Goal: Task Accomplishment & Management: Use online tool/utility

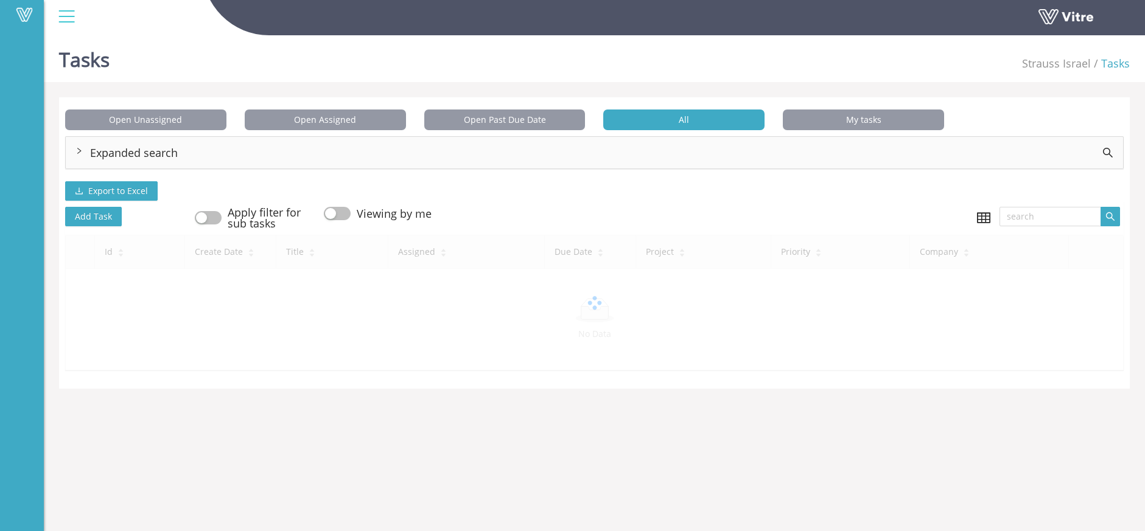
click at [108, 146] on div "Expanded search" at bounding box center [594, 153] width 1057 height 32
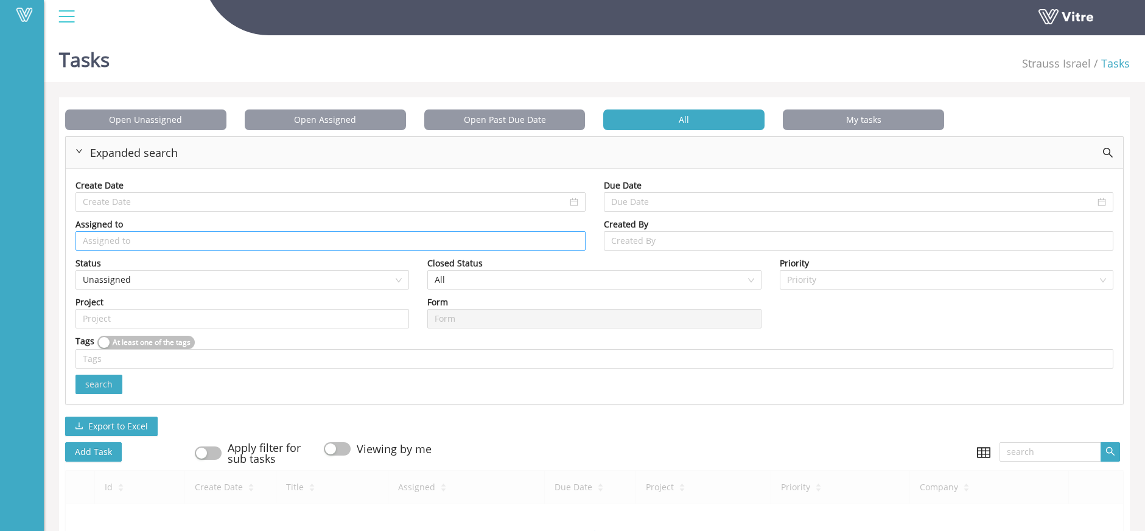
click at [220, 245] on input "search" at bounding box center [330, 241] width 495 height 18
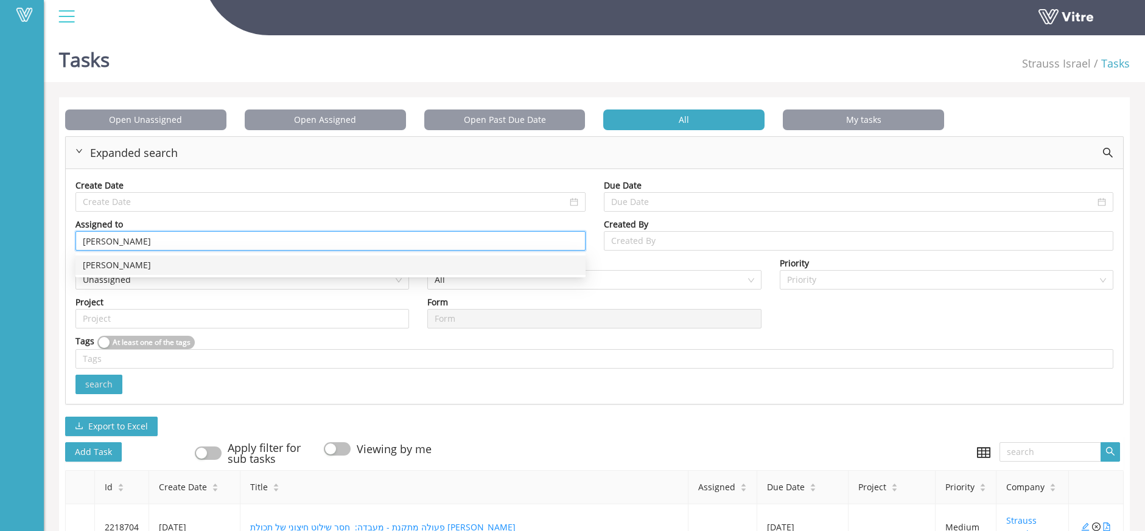
click at [195, 271] on div "[PERSON_NAME]" at bounding box center [330, 265] width 495 height 13
type input "[PERSON_NAME]"
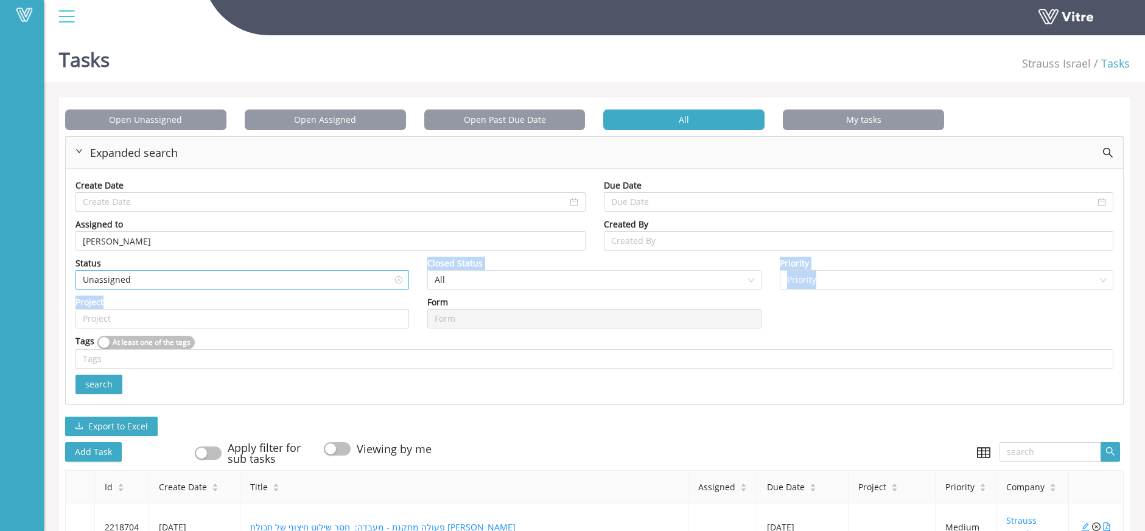
drag, startPoint x: 153, startPoint y: 304, endPoint x: 162, endPoint y: 284, distance: 21.8
click at [162, 284] on div "Create Date Due Date Assigned to [PERSON_NAME] Created By Created By Status Una…" at bounding box center [594, 286] width 1038 height 215
click at [162, 284] on span "Unassigned" at bounding box center [242, 280] width 319 height 18
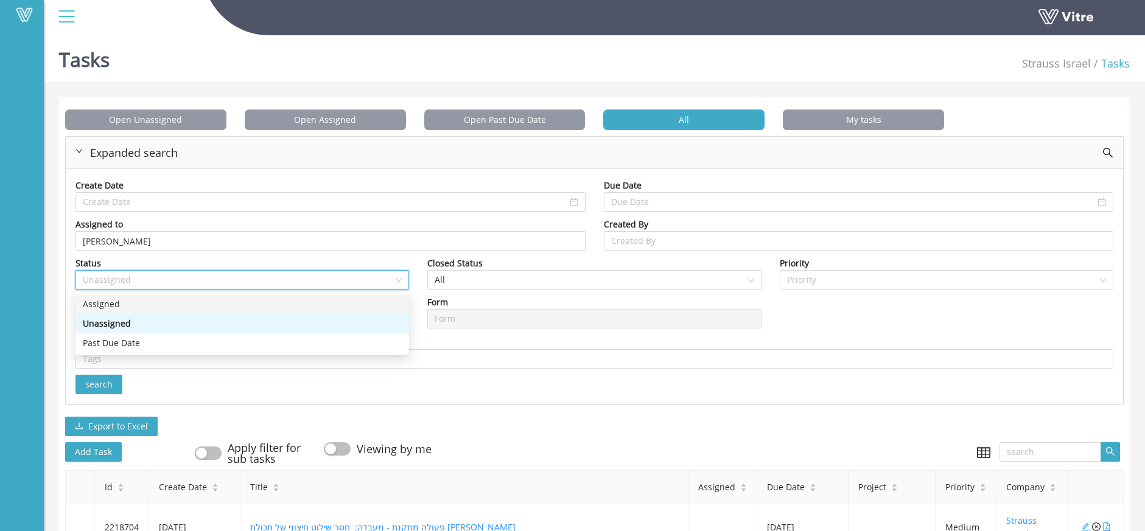
click at [141, 309] on div "Assigned" at bounding box center [242, 304] width 319 height 13
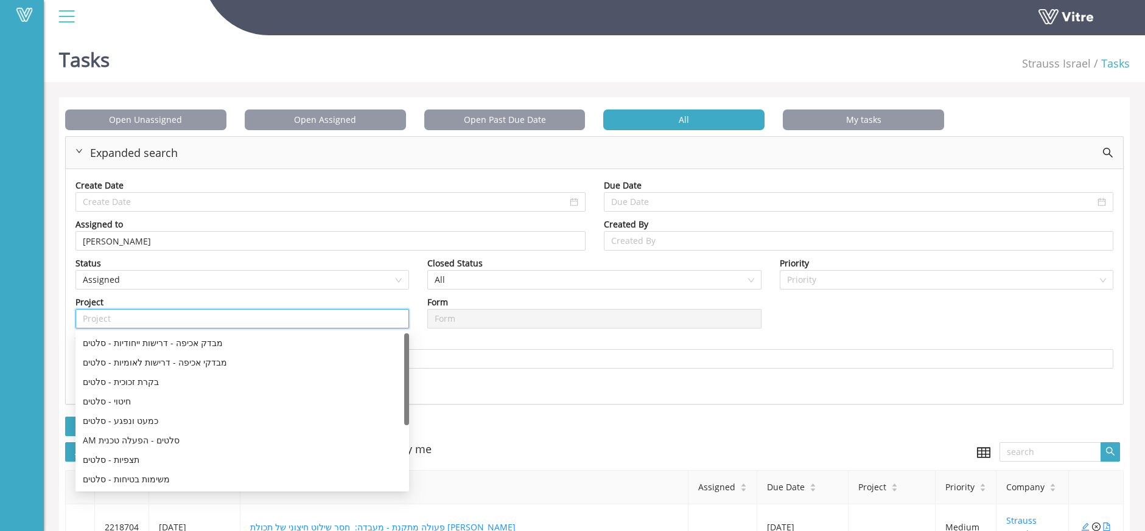
click at [375, 317] on input "search" at bounding box center [242, 319] width 319 height 18
click at [128, 423] on div "כמעט ונפגע - סלטים" at bounding box center [242, 420] width 319 height 13
type input "כמעט ונפגע - סלטים"
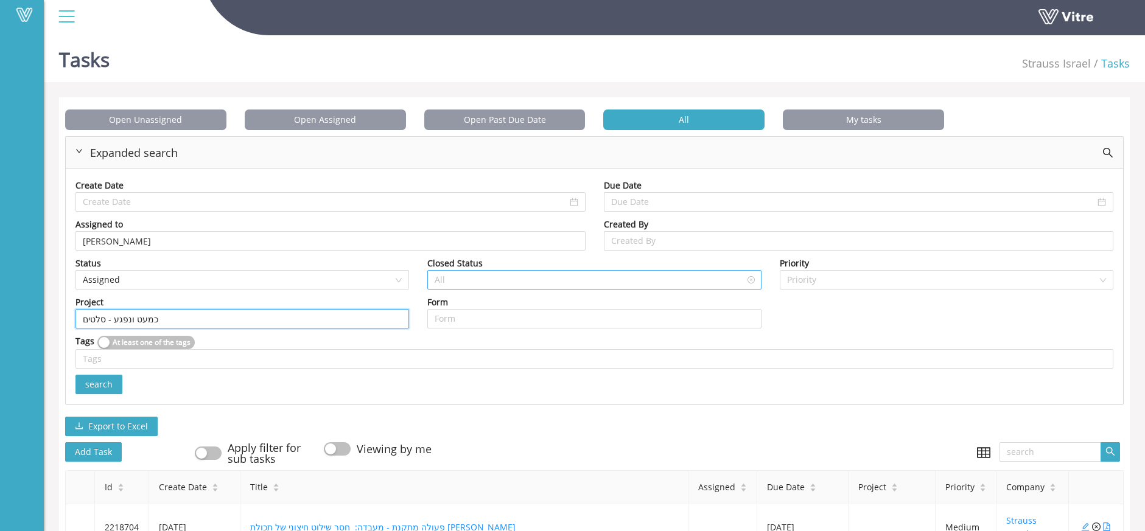
click at [631, 281] on span "All" at bounding box center [594, 280] width 319 height 18
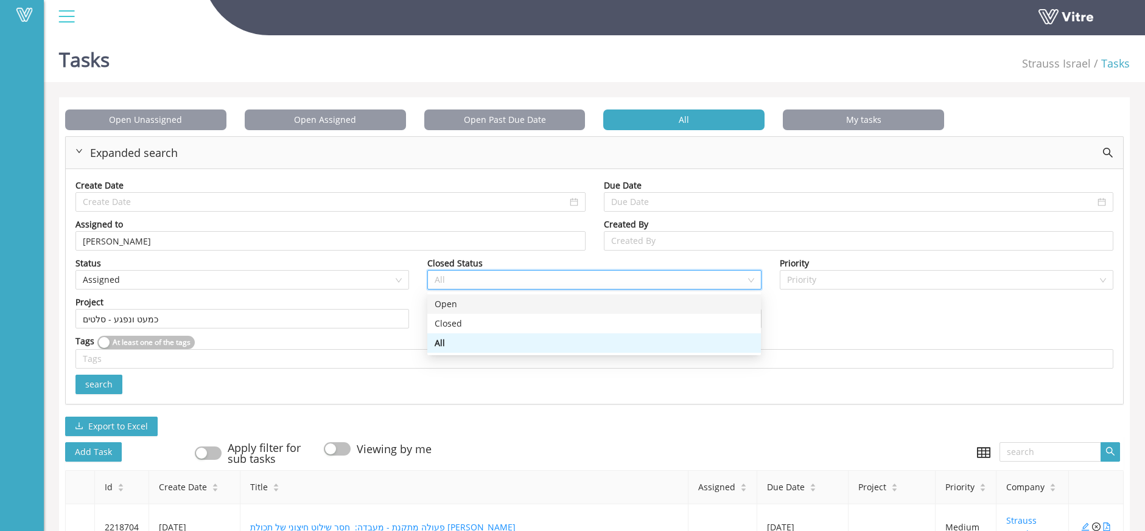
click at [548, 308] on div "Open" at bounding box center [594, 304] width 319 height 13
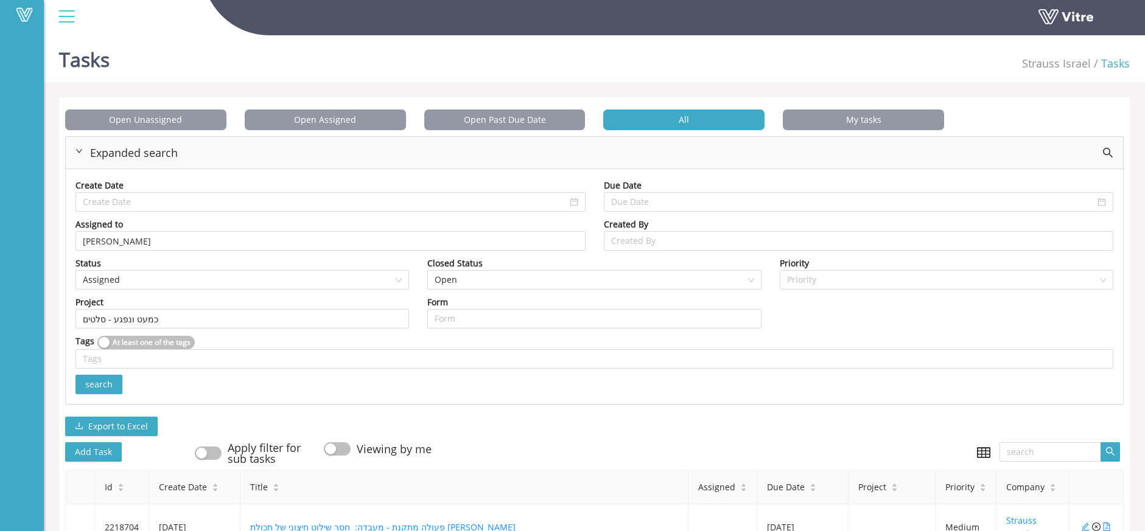
click at [103, 383] on span "search" at bounding box center [98, 384] width 27 height 13
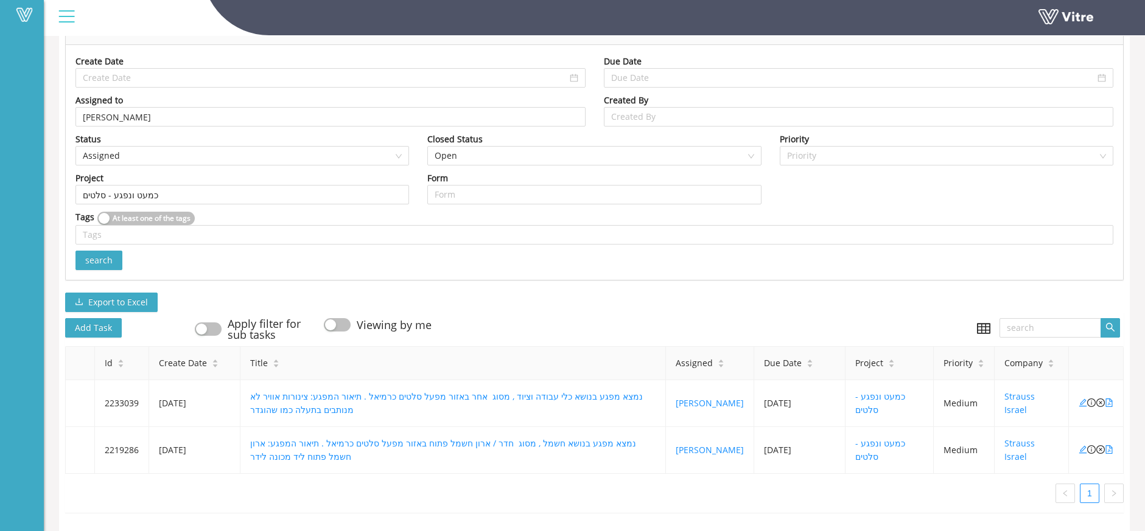
scroll to position [133, 0]
click at [1113, 394] on td at bounding box center [1096, 403] width 55 height 47
click at [1110, 399] on icon "file-pdf" at bounding box center [1109, 403] width 9 height 9
click at [1100, 399] on icon "close-circle" at bounding box center [1100, 403] width 9 height 9
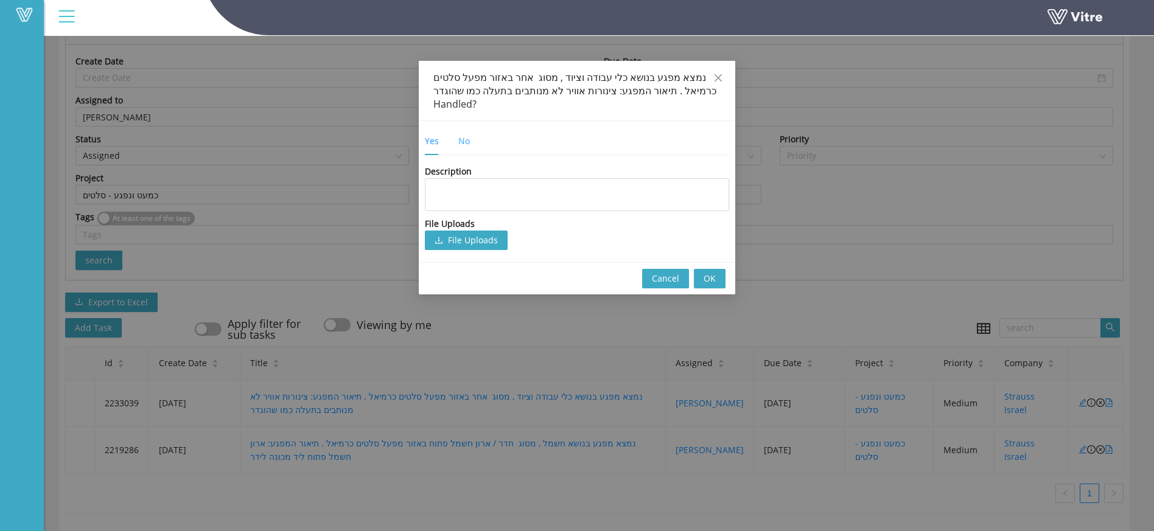
click at [463, 127] on div "No" at bounding box center [464, 141] width 12 height 28
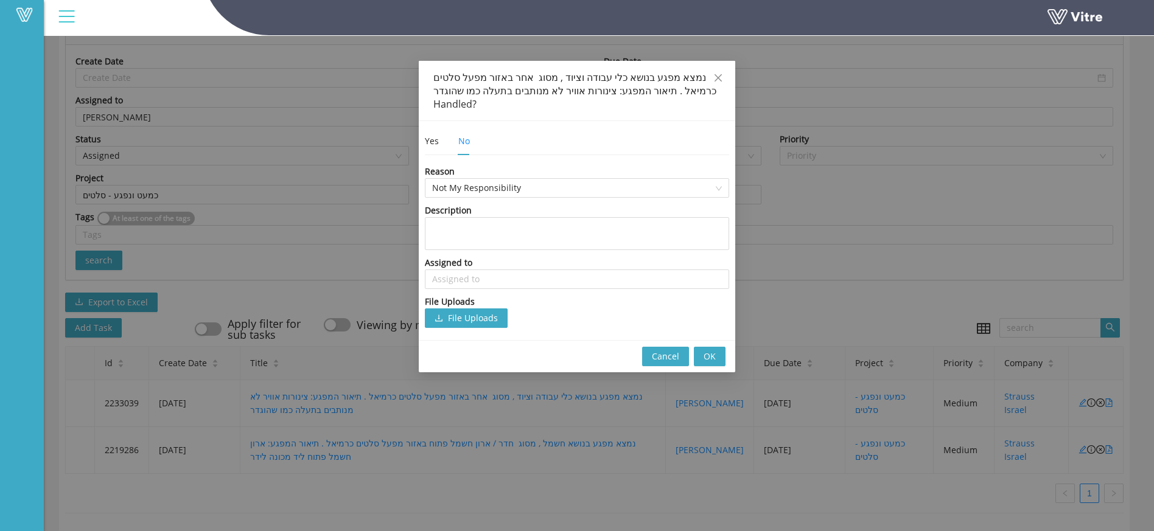
click at [449, 184] on div "Reason Not My Responsibility Description Assigned to Assigned to File Uploads F…" at bounding box center [577, 246] width 304 height 163
click at [465, 182] on span "Not My Responsibility" at bounding box center [577, 188] width 290 height 18
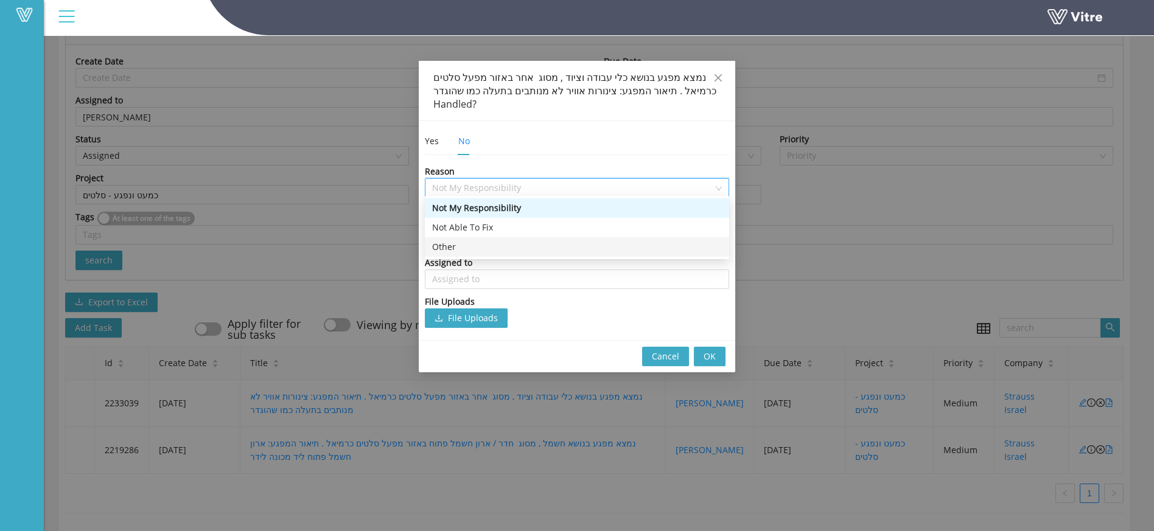
click at [500, 243] on div "Other" at bounding box center [577, 246] width 290 height 13
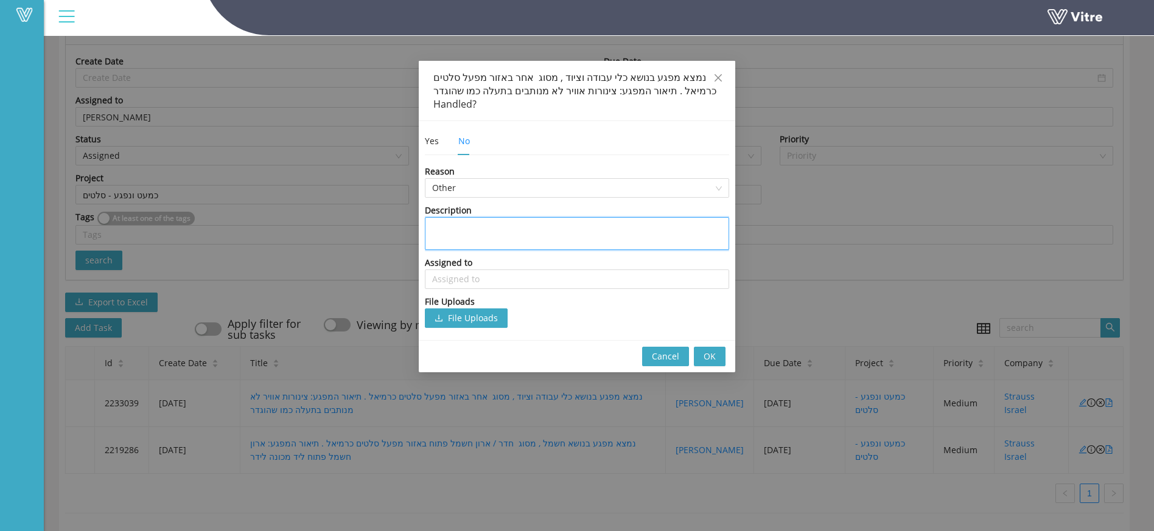
click at [540, 229] on textarea at bounding box center [577, 233] width 304 height 33
type textarea "מ"
type textarea "מב"
type textarea "מבק"
type textarea "מבקש"
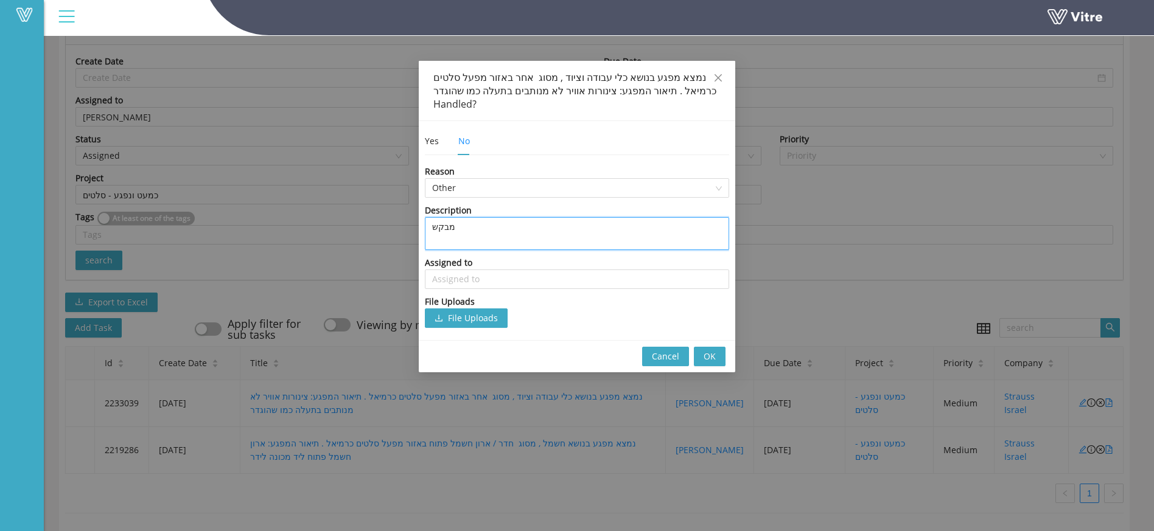
type textarea "מבקש"
type textarea "מבקש ל"
type textarea "מבקש לס"
type textarea "מבקש לסמ"
type textarea "מבקש לסמן"
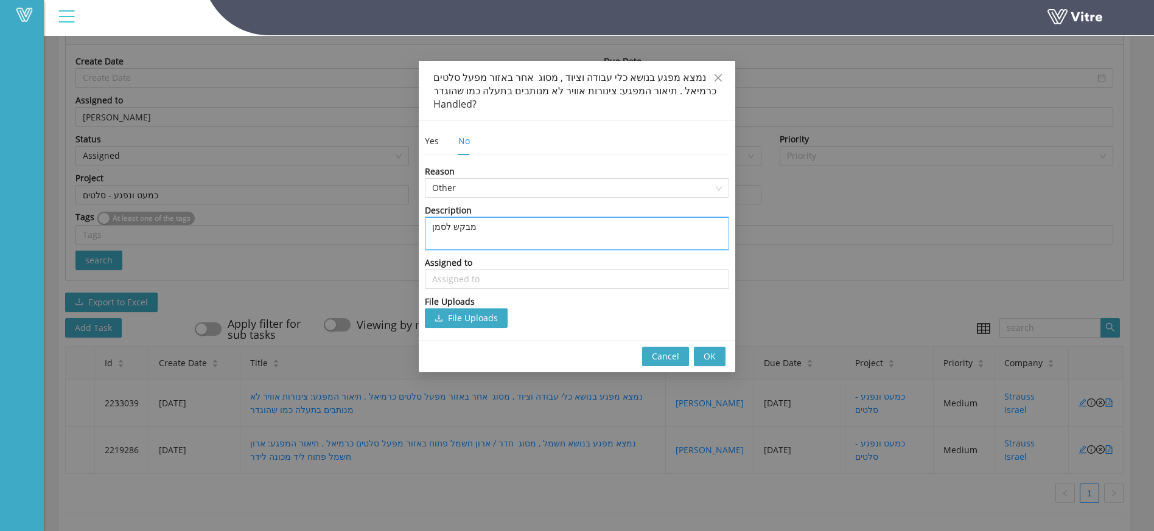
type textarea "מבקש לסמן"
type textarea "מבקש לסמן ו"
type textarea "מבקש לסמן ול"
type textarea "מבקש לסמן ולה"
type textarea "מבקש לסמן ולהס"
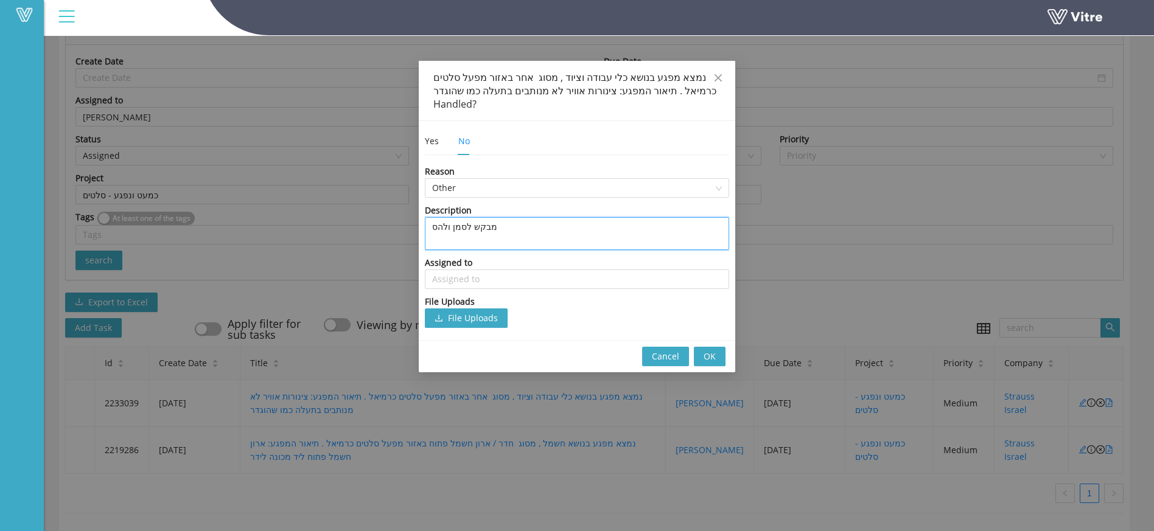
type textarea "מבקש לסמן ולהסב"
type textarea "מבקש לסמן ולהסביר"
type textarea "מבקש לסמן ולהסביר א"
type textarea "מבקש [PERSON_NAME] ולהסביר את"
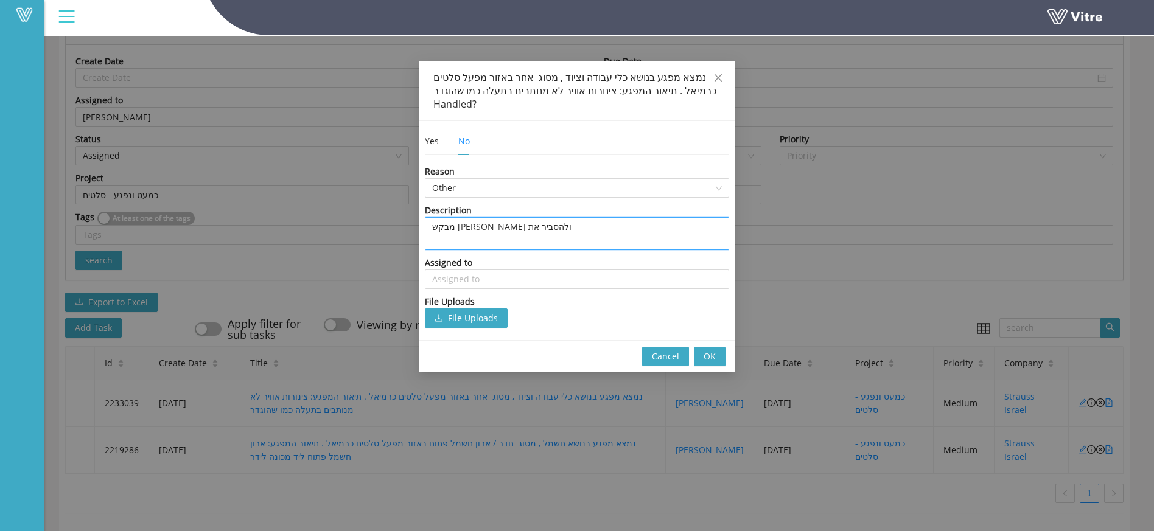
type textarea "מבקש [PERSON_NAME] ולהסביר את"
type textarea "מבקש לסמן ולהסביר א"
type textarea "מבקש לסמן ולהסביר"
type textarea "מבקש לסמן ולהסביר מ"
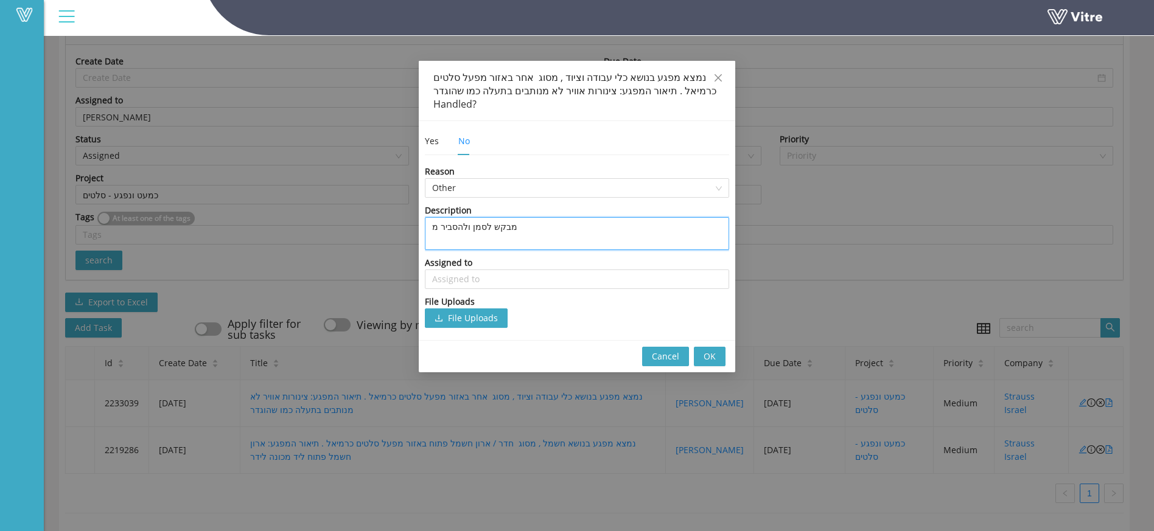
type textarea "מבקש לסמן ולהסביר מה"
type textarea "מבקש [PERSON_NAME] ולהסביר מה ה"
type textarea "מבקש לסמן ולהסביר מה המ"
type textarea "מבקש לסמן ולהסביר מה המי"
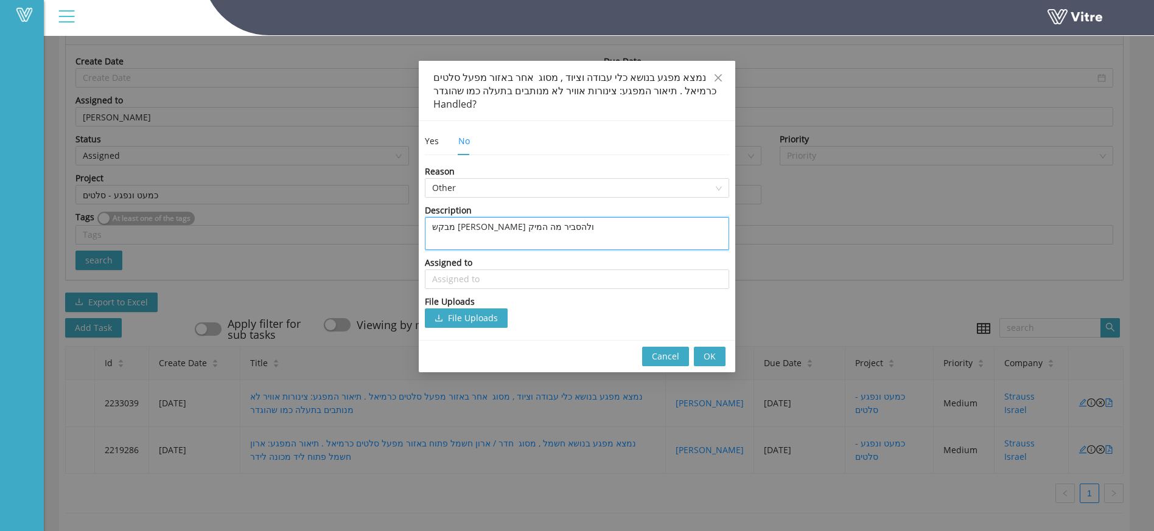
type textarea "מבקש לסמן ולהסביר מה המיקו"
type textarea "מבקש לסמן ולהסביר מה המיקום"
type textarea "מבקש לסמן ולהסביר מה המיקום ש"
type textarea "מבקש לסמן ולהסביר מה המיקום של"
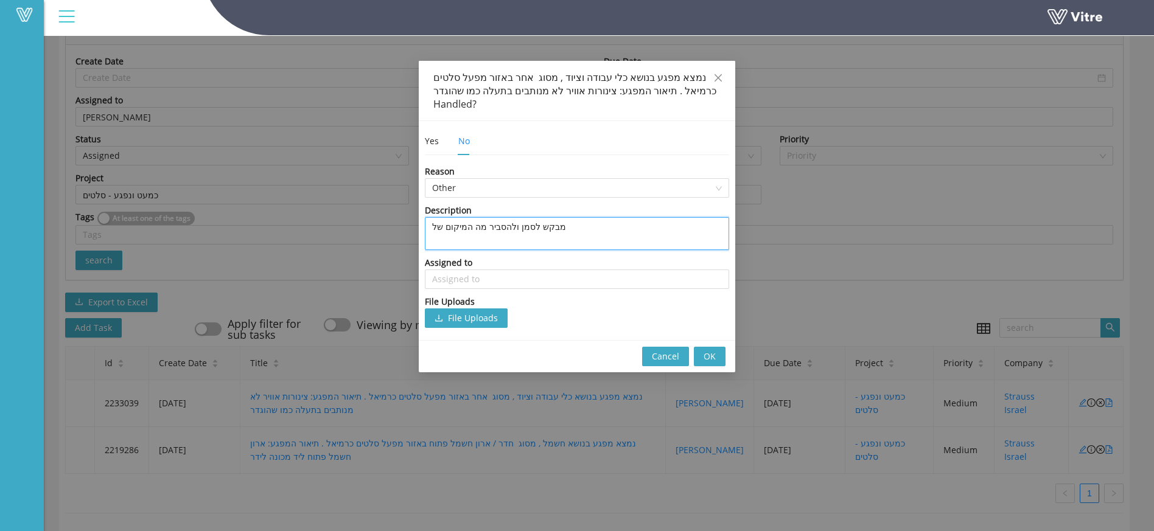
type textarea "מבקש לסמן ולהסביר מה המיקום של"
type textarea "מבקש לסמן ולהסביר מה המיקום של ה"
type textarea "מבקש לסמן ולהסביר מה המיקום של המ"
type textarea "מבקש לסמן ולהסביר מה המיקום של המפ"
type textarea "מבקש לסמן ולהסביר מה המיקום של המפע"
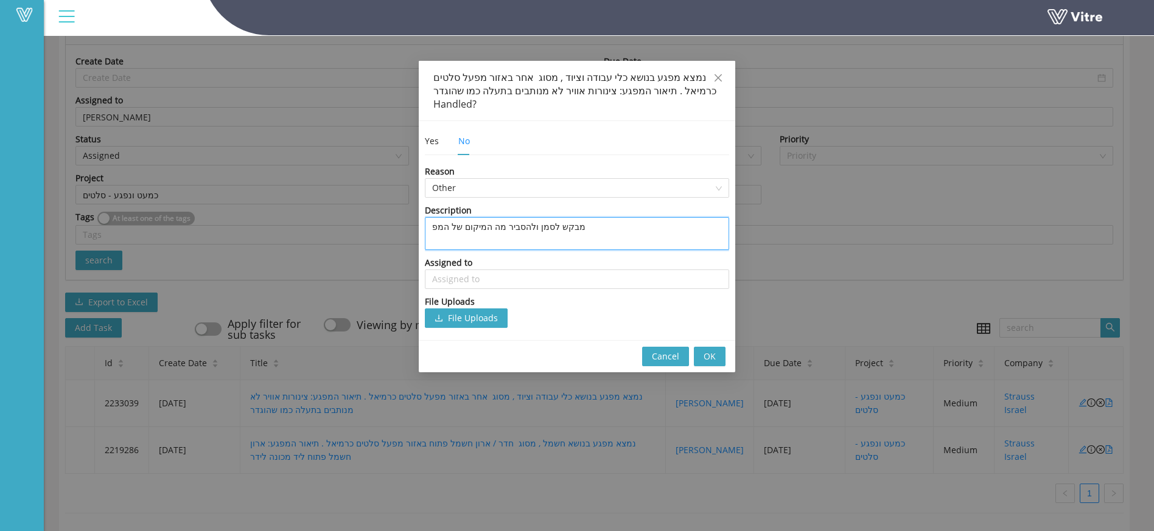
type textarea "מבקש לסמן ולהסביר מה המיקום של המפכ"
type textarea "מבקש [PERSON_NAME] ולהסביר מה המיקום של המפכע"
type textarea "מבקש לסמן ולהסביר מה המיקום של המפכ"
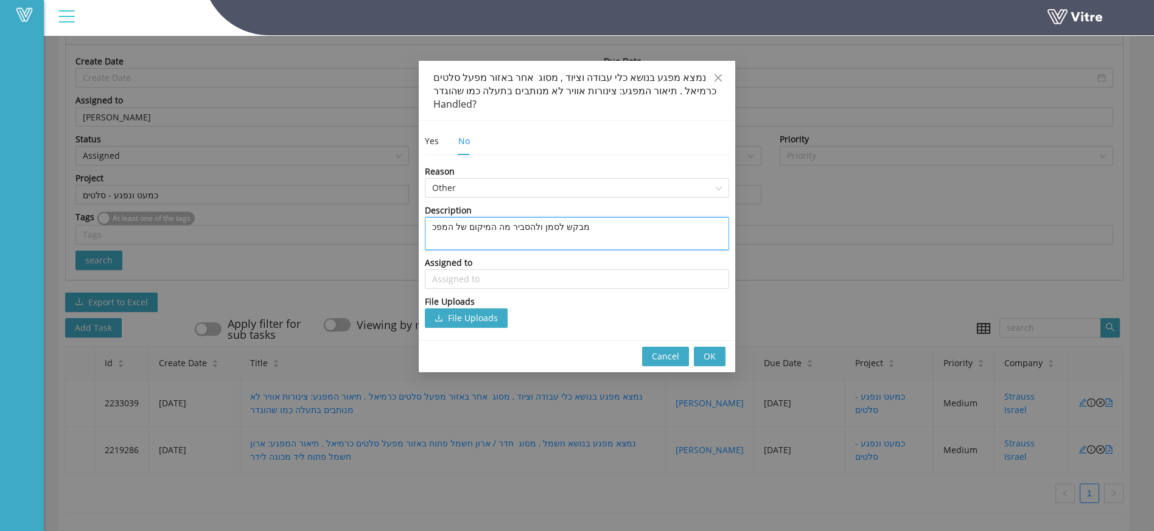
type textarea "מבקש לסמן ולהסביר מה המיקום של המפ"
type textarea "מבקש לסמן ולהסביר מה המיקום של המפג"
type textarea "מבקש לסמן ולהסביר מה המיקום של המפגע"
type textarea "מבקש [PERSON_NAME] ולהסביר מה המיקום של המפגע ו"
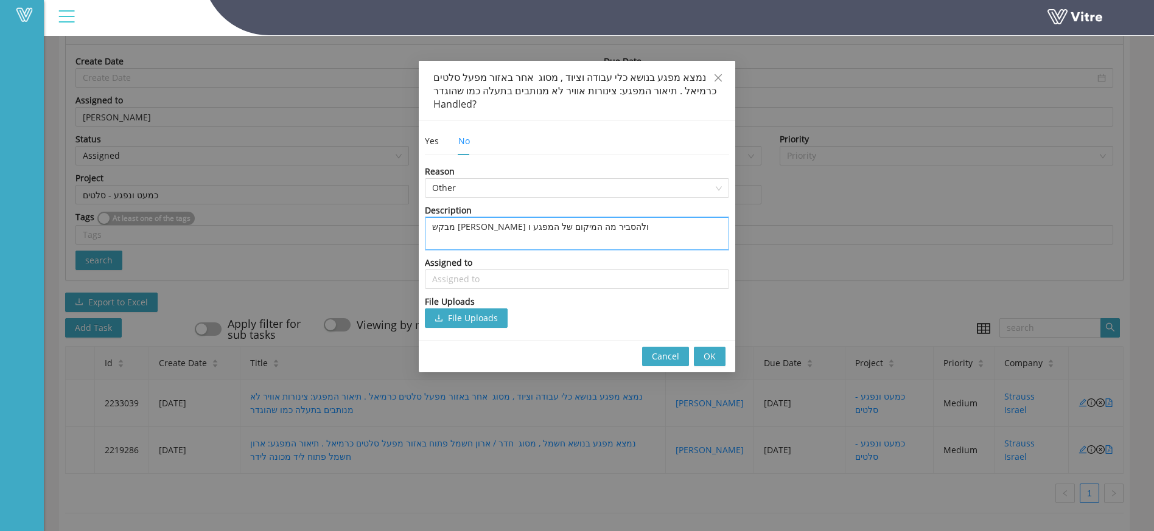
type textarea "מבקש לסמן ולהסביר מה המיקום של המפגע ול"
type textarea "מבקש לסמן ולהסביר מה המיקום של המפגע ולב"
type textarea "מבקש לסמן ולהסביר מה המיקום של המפגע ולבד"
type textarea "מבקש לסמן ולהסביר מה המיקום של המפגע ולבדו"
type textarea "מבקש לסמן ולהסביר מה המיקום של המפגע ולבדוק"
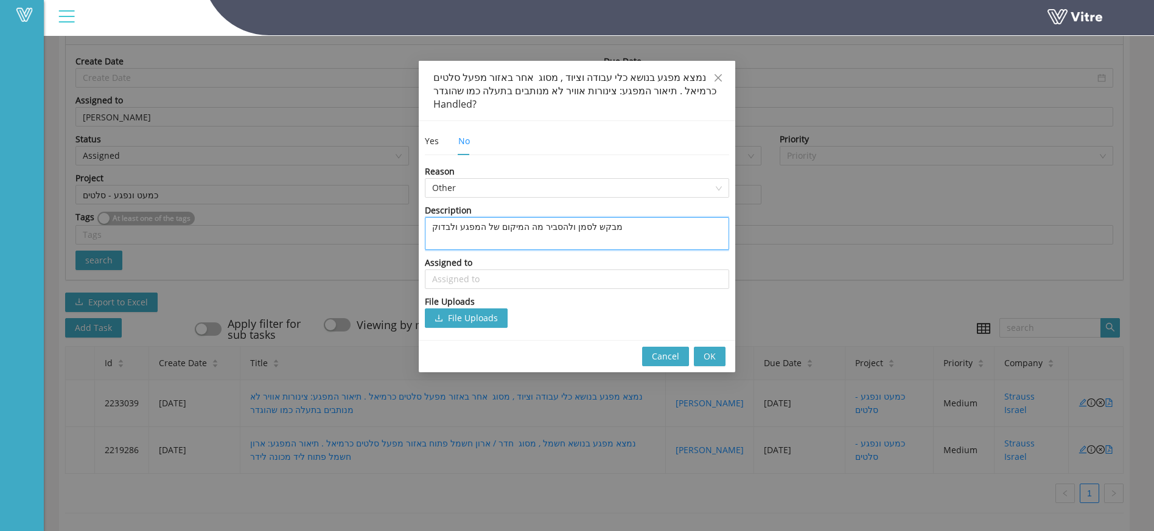
type textarea "מבקש לסמן ולהסביר מה המיקום של המפגע ולבדוק"
type textarea "מבקש לסמן ולהסביר מה המיקום של המפגע ולבדוק א"
type textarea "מבקש לסמן ולהסביר מה המיקום של המפגע ולבדוק אם"
type textarea "מבקש לסמן ולהסביר מה המיקום של המפגע ולבדוק אם ל"
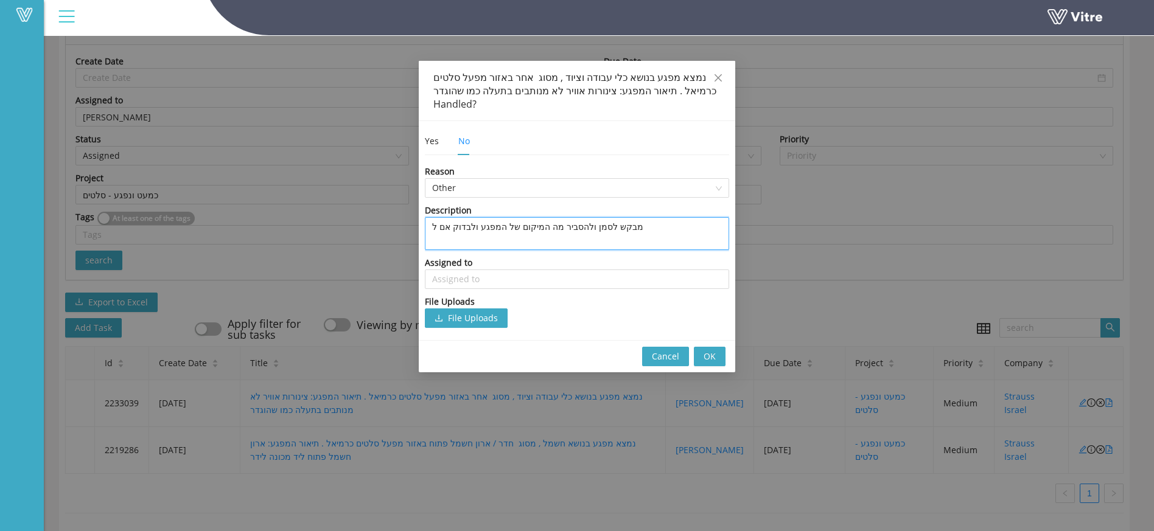
type textarea "מבקש לסמן ולהסביר מה המיקום של המפגע ולבדוק אם לא"
type textarea "מבקש [PERSON_NAME] ולהסביר מה המיקום של המפגע ולבדוק אם לא ק"
type textarea "מבקש [PERSON_NAME] ולהסביר מה המיקום של המפגע ולבדוק אם לא קי"
type textarea "מבקש לסמן ולהסביר מה המיקום של המפגע ולבדוק אם לא [PERSON_NAME]"
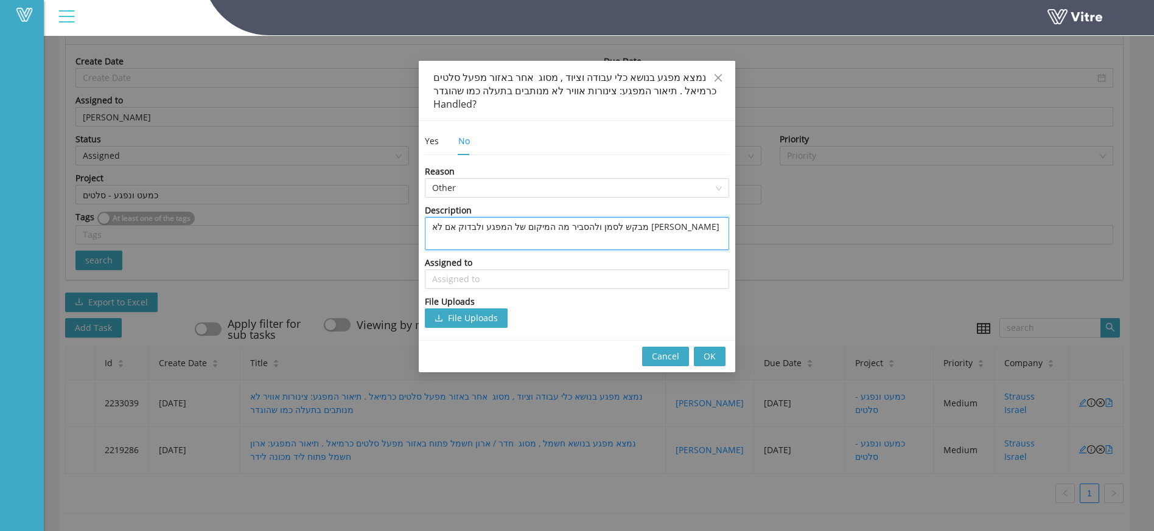
type textarea "מבקש לסמן ולהסביר מה המיקום של המפגע ולבדוק אם לא קיימ"
type textarea "מבקש לסמן ולהסביר מה המיקום של המפגע ולבדוק אם לא קיימת"
type textarea "מבקש לסמן ולהסביר מה המיקום של המפגע ולבדוק אם לא קיימת ת"
type textarea "מבקש לסמן ולהסביר מה המיקום של המפגע ולבדוק אם לא קיימת תע"
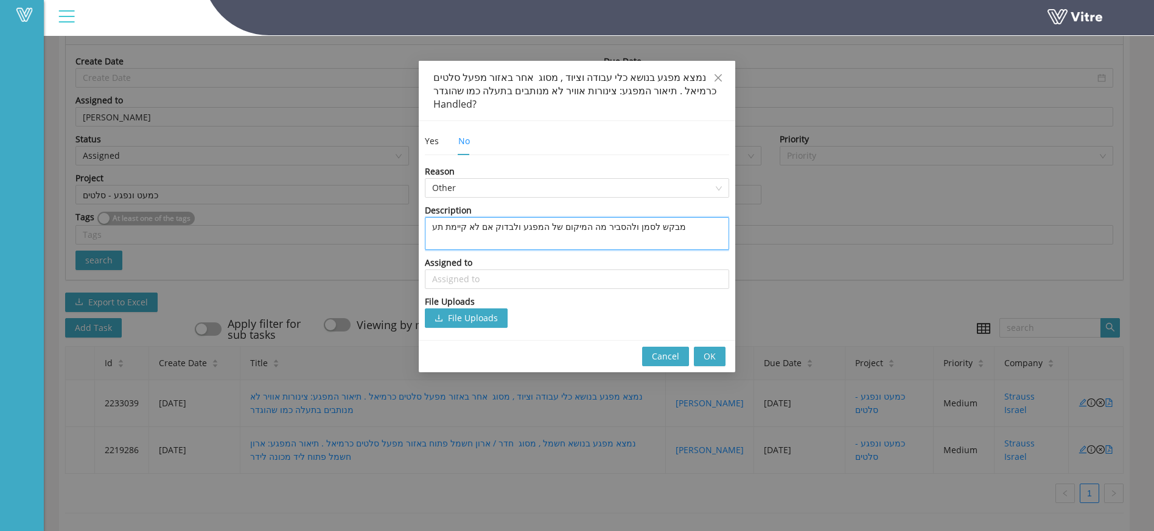
type textarea "מבקש לסמן ולהסביר מה המיקום של המפגע ולבדוק אם לא קיימת תעל"
type textarea "מבקש לסמן ולהסביר מה המיקום של המפגע ולבדוק אם לא קיימת תעלה"
type textarea "מבקש לסמן ולהסביר מה המיקום של המפגע ולבדוק אם לא קיימת תעלה י"
type textarea "מבקש [PERSON_NAME] ולהסביר מה המיקום של המפגע ולבדוק אם לא קיימת תעלה יי"
type textarea "מבקש לסמן ולהסביר מה המיקום של המפגע ולבדוק אם לא קיימת תעלה [PERSON_NAME]"
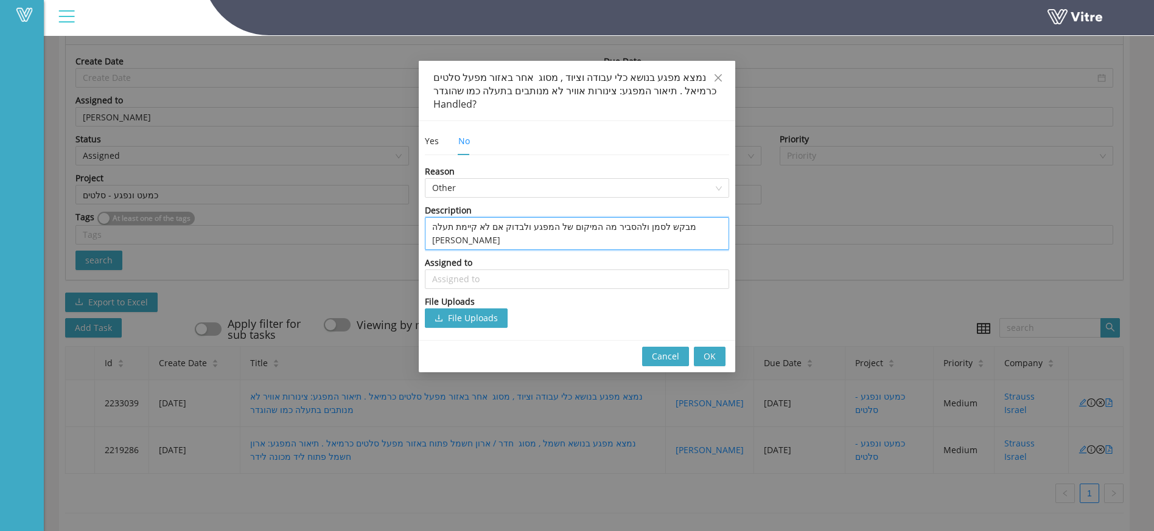
type textarea "מבקש לסמן ולהסביר מה המיקום של המפגע ולבדוק אם לא קיימת תעלה ייעו"
type textarea "מבקש לסמן ולהסביר מה המיקום של המפגע ולבדוק אם לא קיימת תעלה ייעוד"
type textarea "מבקש לסמן ולהסביר מה המיקום של המפגע ולבדוק אם לא קיימת תעלה ייעודי"
type textarea "מבקש לסמן ולהסביר מה המיקום של המפגע ולבדוק אם לא קיימת תעלה ייעודית"
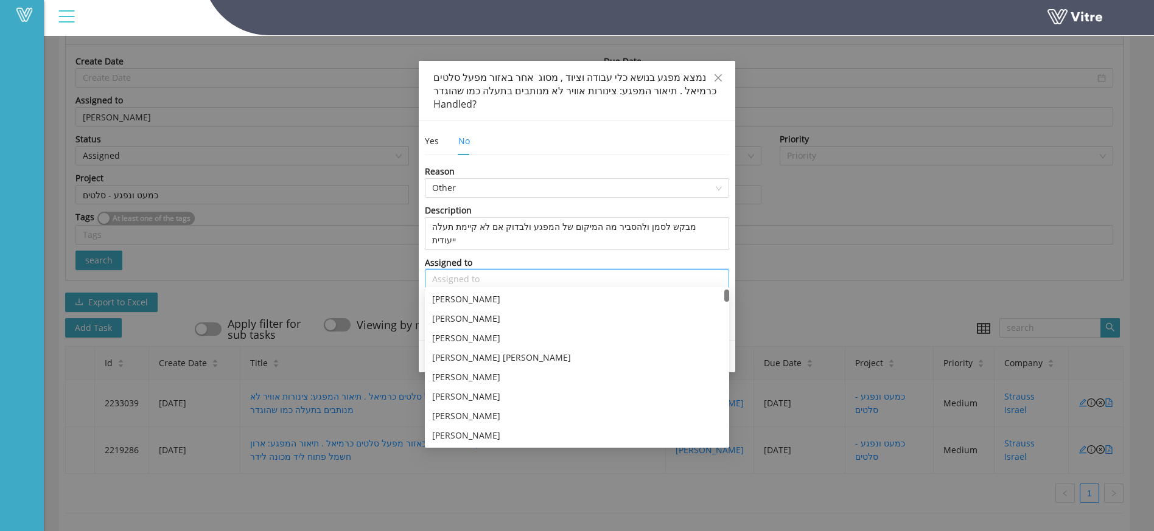
click at [509, 270] on input "search" at bounding box center [577, 279] width 290 height 18
click at [458, 429] on div "[PERSON_NAME]" at bounding box center [577, 435] width 290 height 13
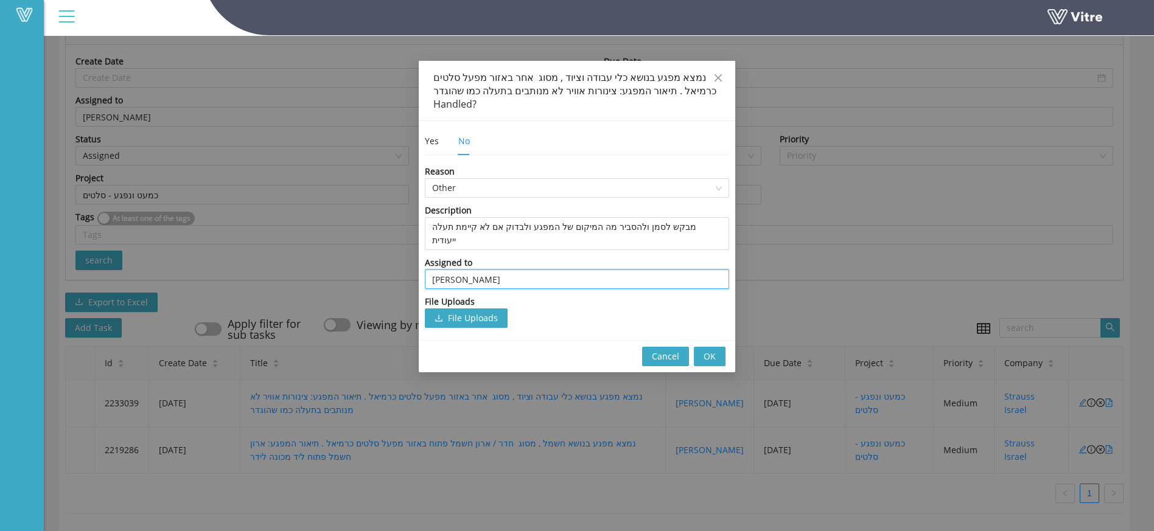
type input "[PERSON_NAME]"
click at [662, 350] on span "Cancel" at bounding box center [665, 356] width 27 height 13
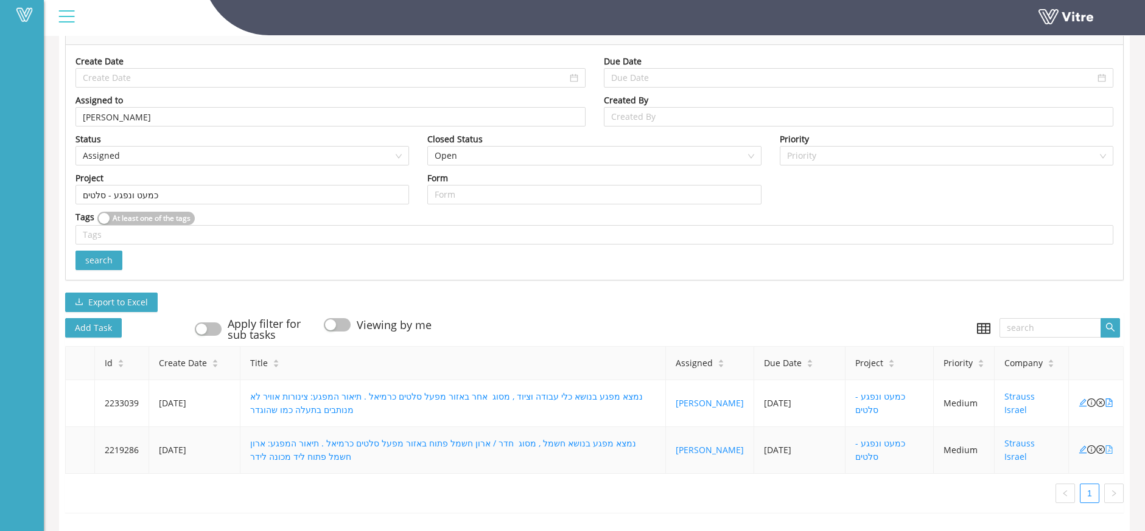
click at [1107, 445] on icon "file-pdf" at bounding box center [1109, 449] width 9 height 9
click at [1102, 445] on icon "close-circle" at bounding box center [1100, 449] width 9 height 9
type input "139570"
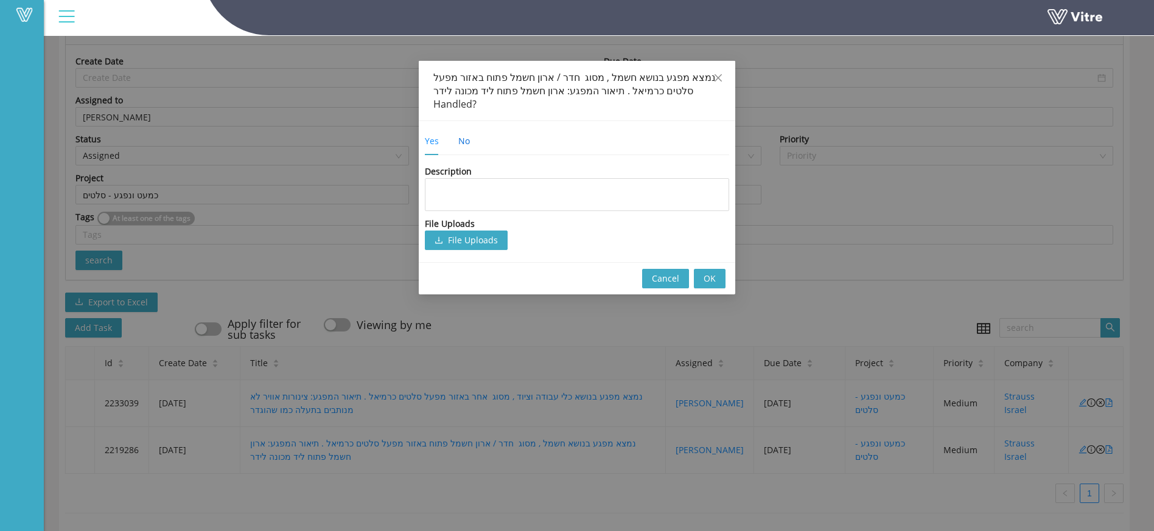
click at [463, 134] on div "No" at bounding box center [464, 140] width 12 height 13
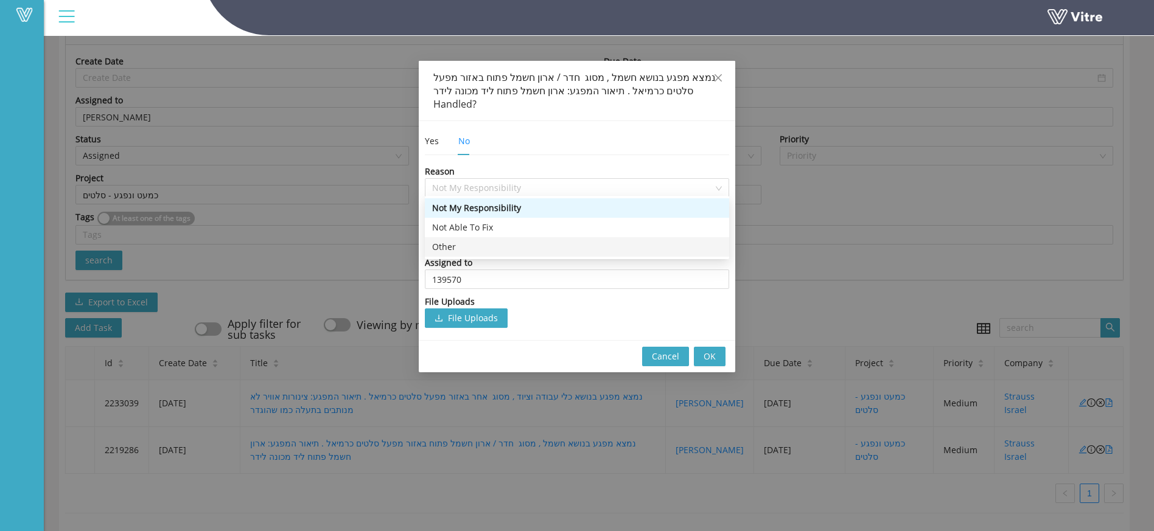
drag, startPoint x: 459, startPoint y: 184, endPoint x: 458, endPoint y: 242, distance: 58.4
click at [458, 242] on body "Vitre Tasks Strauss Israel Tasks Open Unassigned Open Assigned Open Past Due Da…" at bounding box center [572, 171] width 1145 height 531
click at [458, 242] on div "Other" at bounding box center [577, 246] width 290 height 13
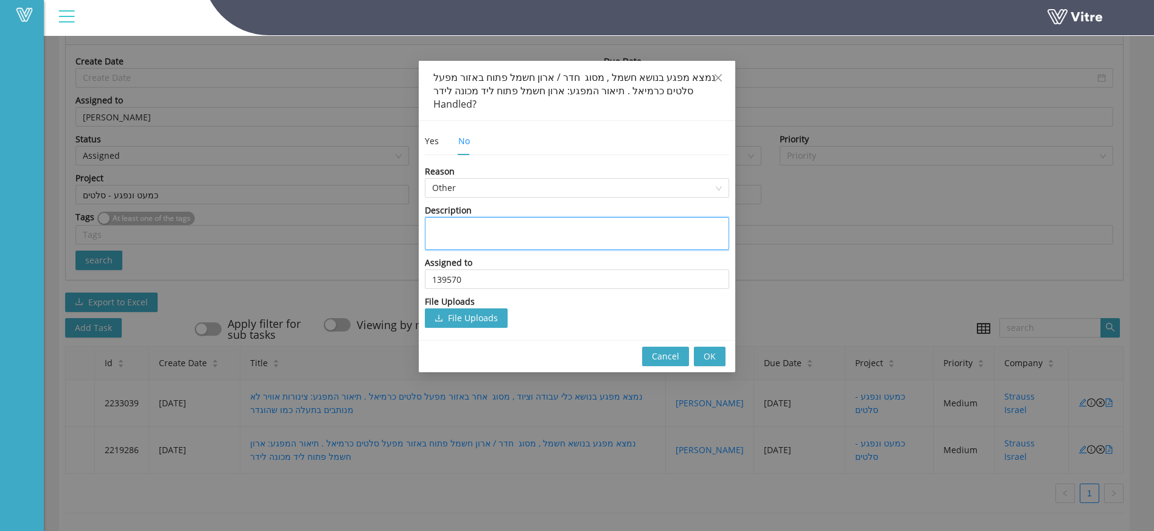
click at [472, 217] on textarea at bounding box center [577, 233] width 304 height 33
type textarea "נ"
type textarea "נא"
type textarea "נא ל"
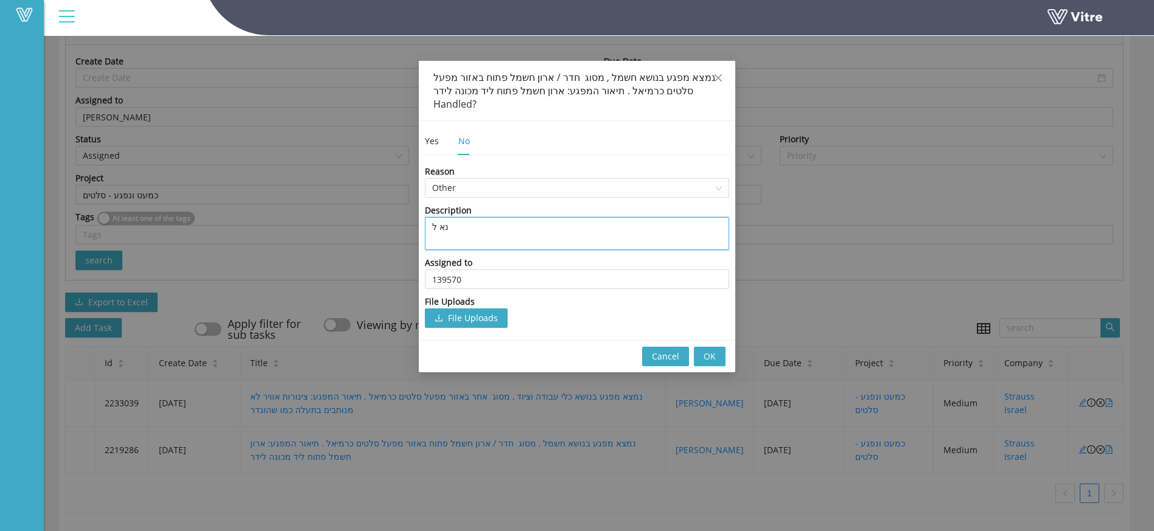
type textarea "נא [PERSON_NAME]"
type textarea "נא לבד"
type textarea "נא לבדוק"
type textarea "נא לבדוק ס"
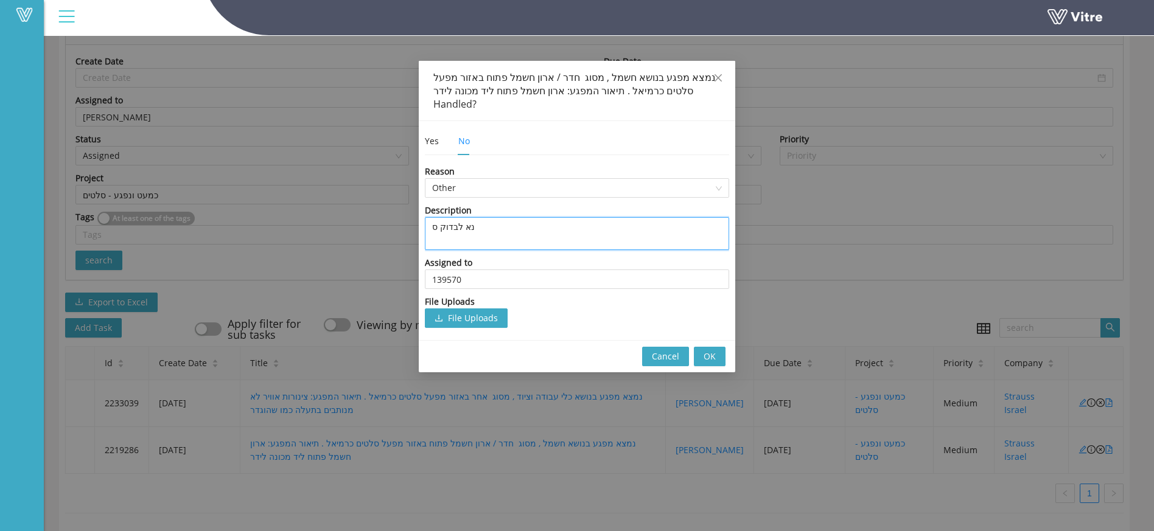
type textarea "נא לבדוק סט"
type textarea "נא לבדוק סטט"
type textarea "נא לבדוק סטטוס"
type textarea "נא לבדוק סטטוס ש"
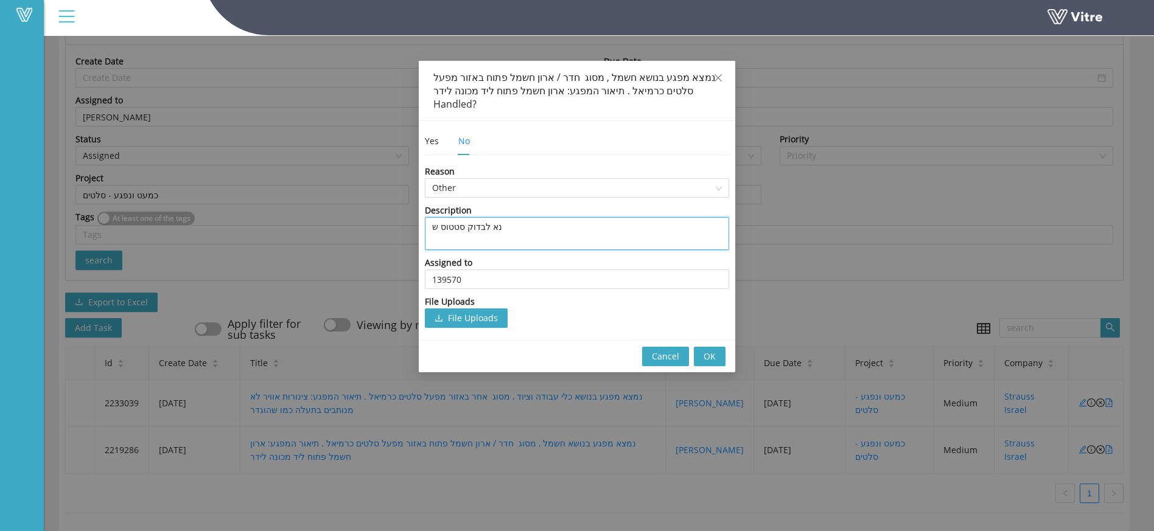
type textarea "נא לבדוק סטטוס של"
type textarea "נא לבדוק סטטוס של ה"
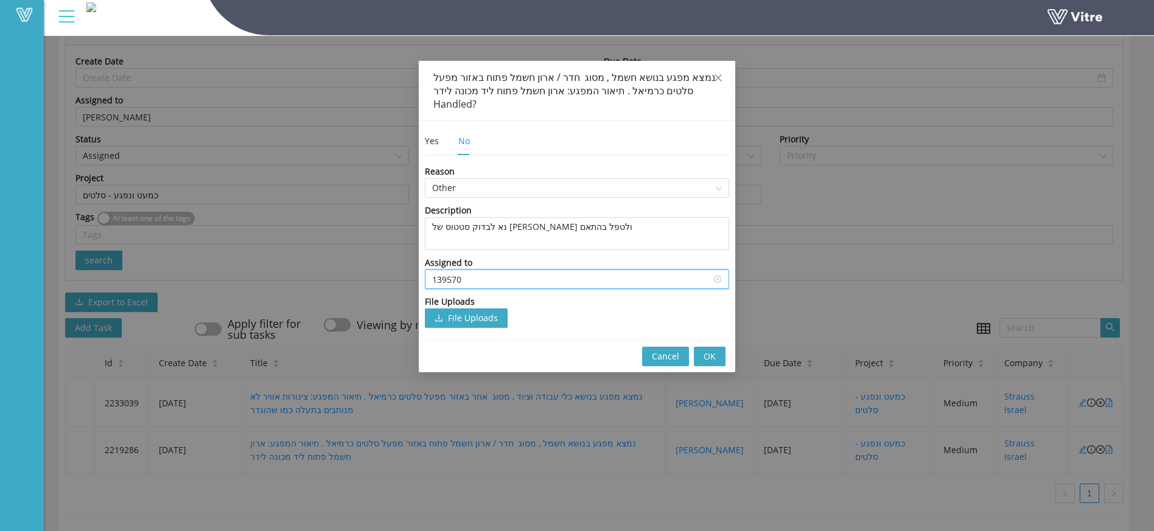
click at [509, 272] on input "139570" at bounding box center [577, 279] width 290 height 18
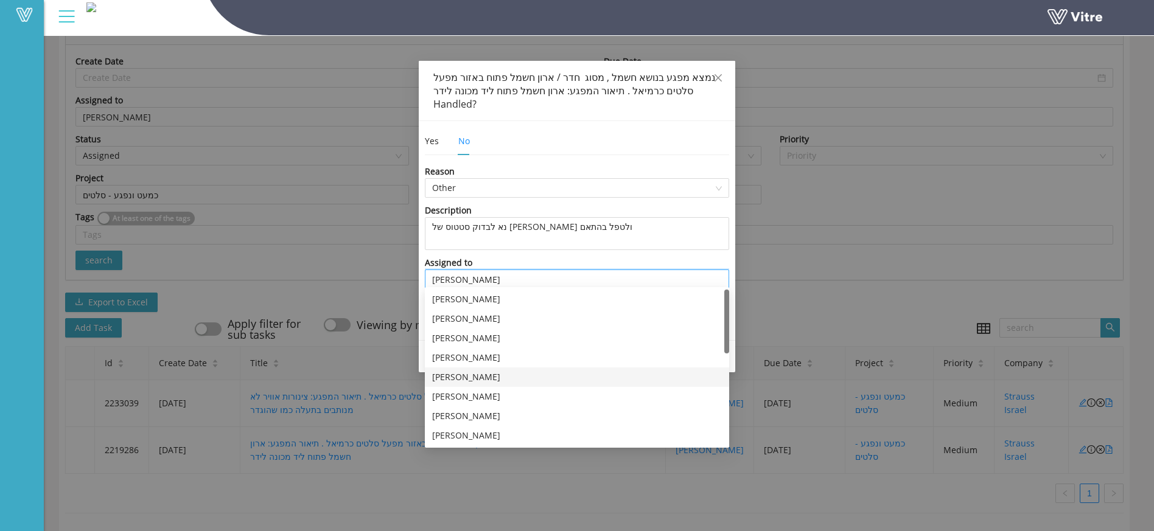
click at [464, 371] on div "[PERSON_NAME]" at bounding box center [577, 377] width 290 height 13
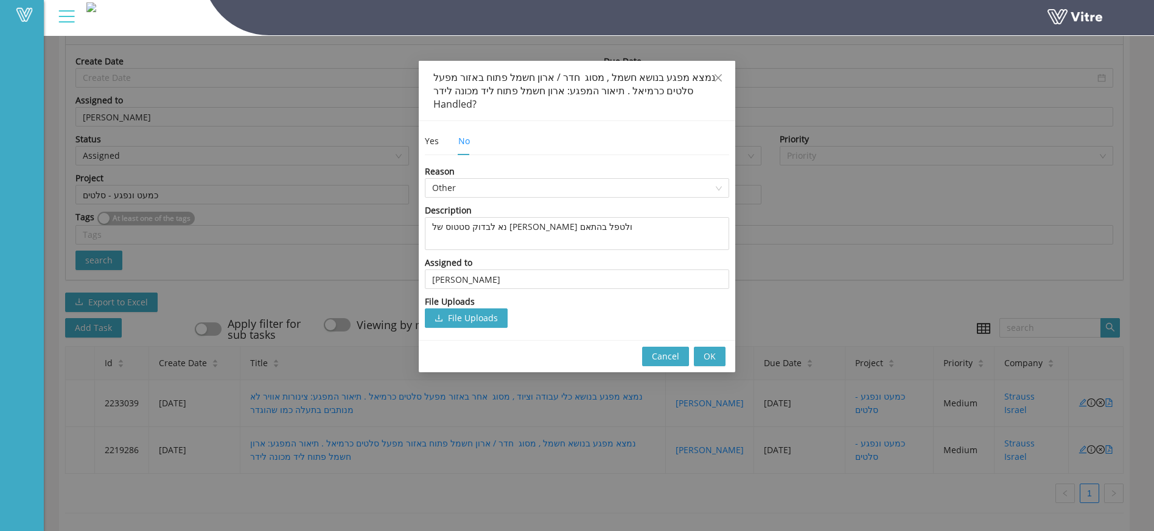
click at [714, 350] on span "OK" at bounding box center [710, 356] width 12 height 13
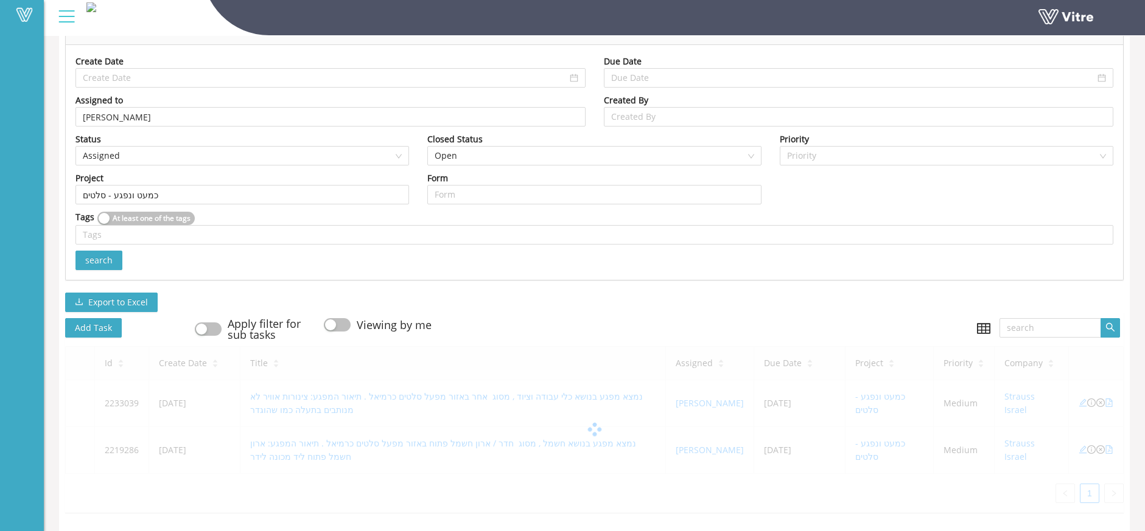
scroll to position [86, 0]
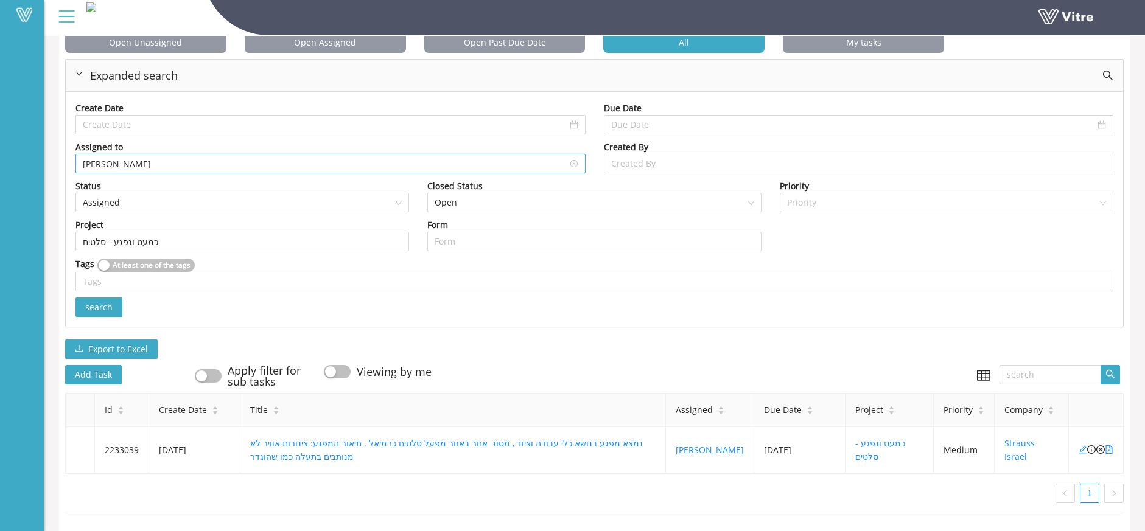
click at [408, 156] on input "[PERSON_NAME]" at bounding box center [330, 164] width 495 height 18
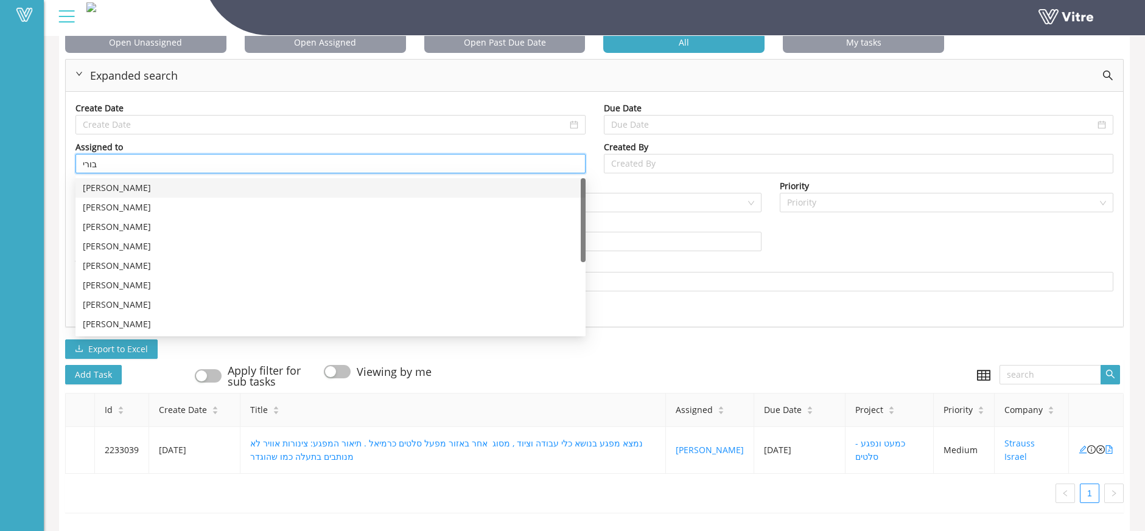
click at [240, 187] on div "[PERSON_NAME] [PERSON_NAME] [PERSON_NAME] [PERSON_NAME] [PERSON_NAME] חינץ [PER…" at bounding box center [330, 275] width 510 height 195
click at [240, 187] on div "[PERSON_NAME]" at bounding box center [330, 187] width 510 height 19
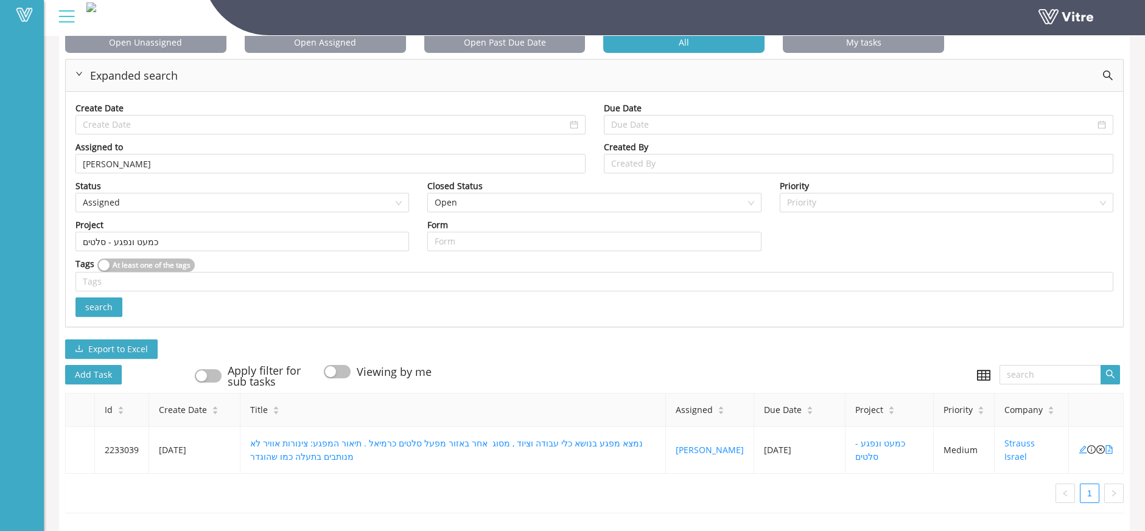
click at [97, 305] on button "search" at bounding box center [98, 307] width 47 height 19
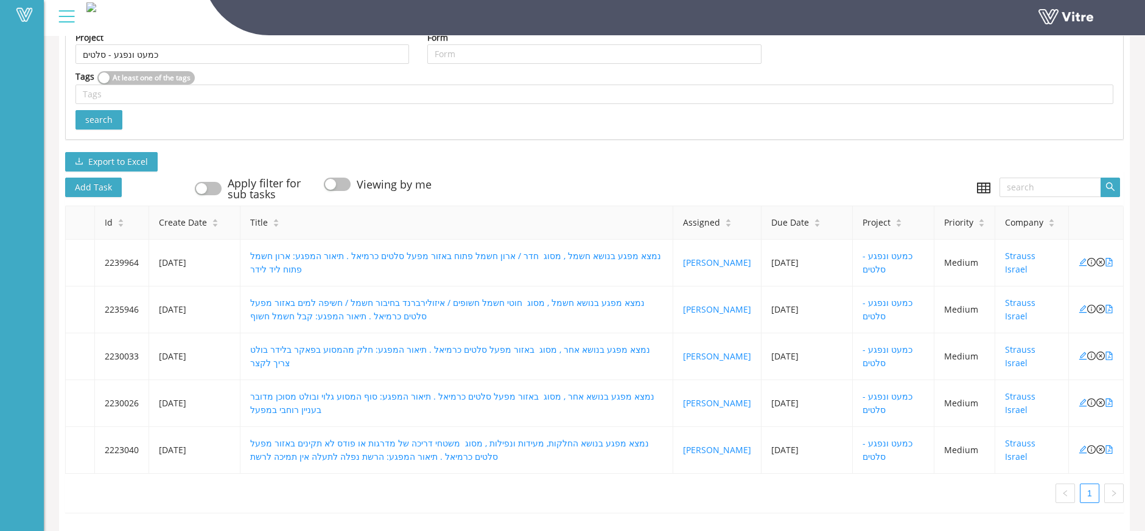
scroll to position [274, 0]
click at [1108, 258] on icon "file-pdf" at bounding box center [1109, 262] width 9 height 9
click at [1099, 258] on icon "close-circle" at bounding box center [1100, 262] width 9 height 9
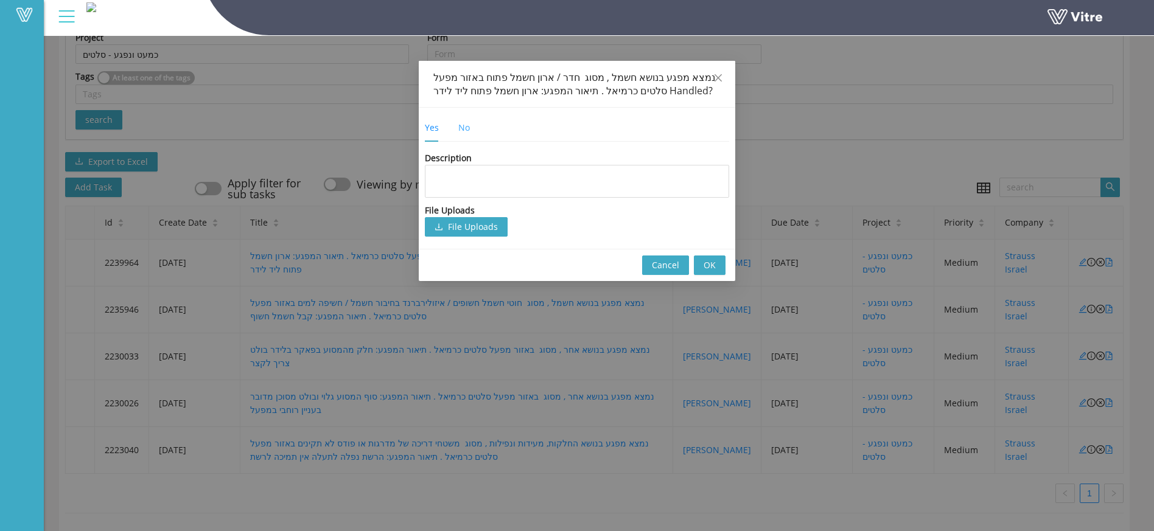
click at [469, 134] on div "No" at bounding box center [464, 128] width 12 height 28
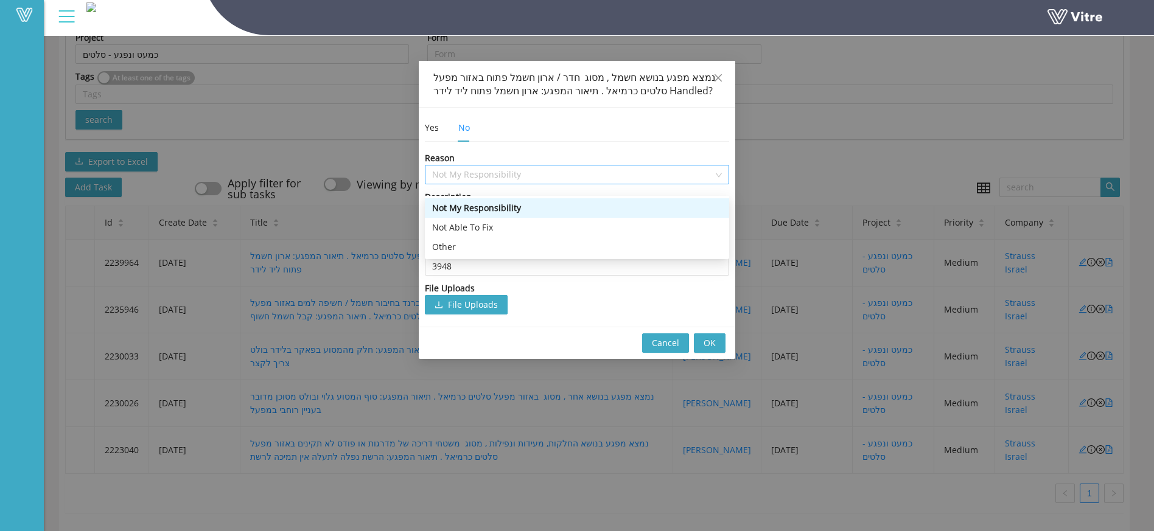
click at [517, 180] on span "Not My Responsibility" at bounding box center [577, 175] width 290 height 18
click at [485, 240] on div "Other" at bounding box center [577, 246] width 290 height 13
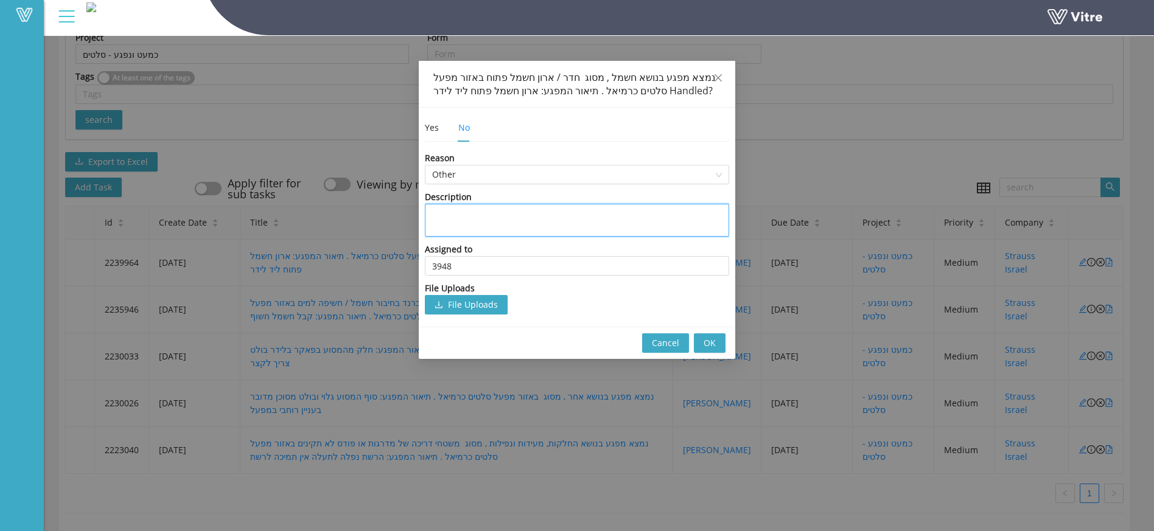
click at [492, 226] on textarea at bounding box center [577, 220] width 304 height 33
click at [452, 265] on input "3948" at bounding box center [577, 266] width 290 height 18
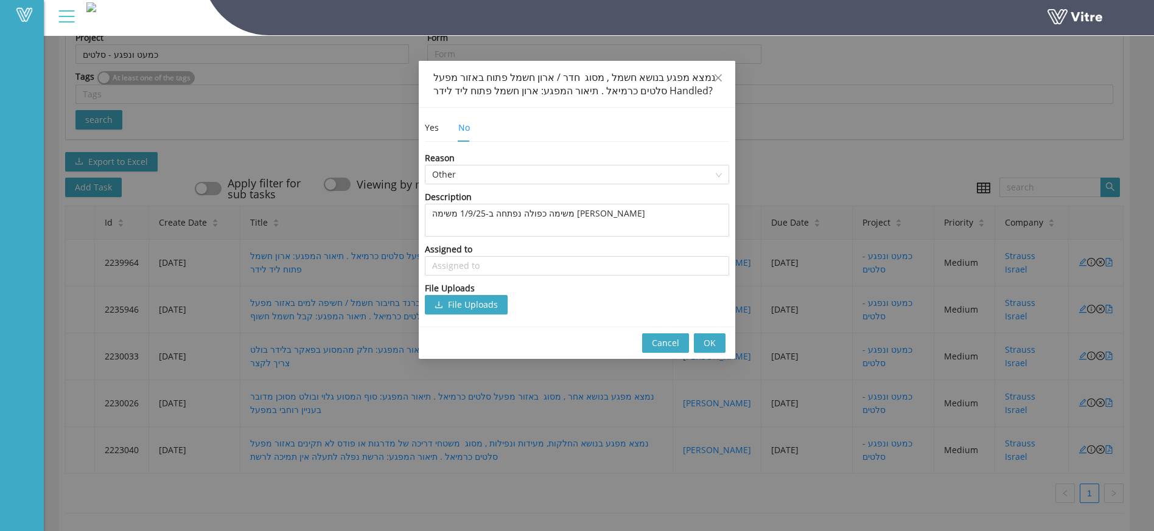
click at [514, 106] on div "נמצא מפגע בנושא חשמל , מסוג חדר / ארון חשמל פתוח באזור מפעל סלטים כרמיאל . תיאו…" at bounding box center [577, 84] width 316 height 47
click at [710, 338] on span "OK" at bounding box center [710, 343] width 12 height 13
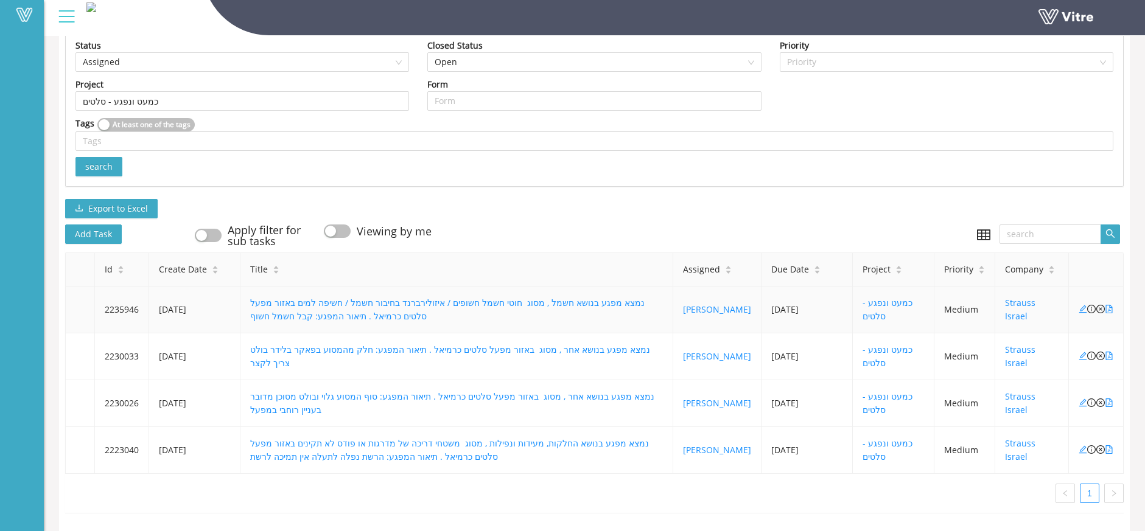
scroll to position [227, 0]
click at [1110, 305] on icon "file-pdf" at bounding box center [1109, 309] width 9 height 9
click at [1111, 352] on icon "file-pdf" at bounding box center [1109, 356] width 9 height 9
click at [1099, 352] on icon "close-circle" at bounding box center [1100, 356] width 9 height 9
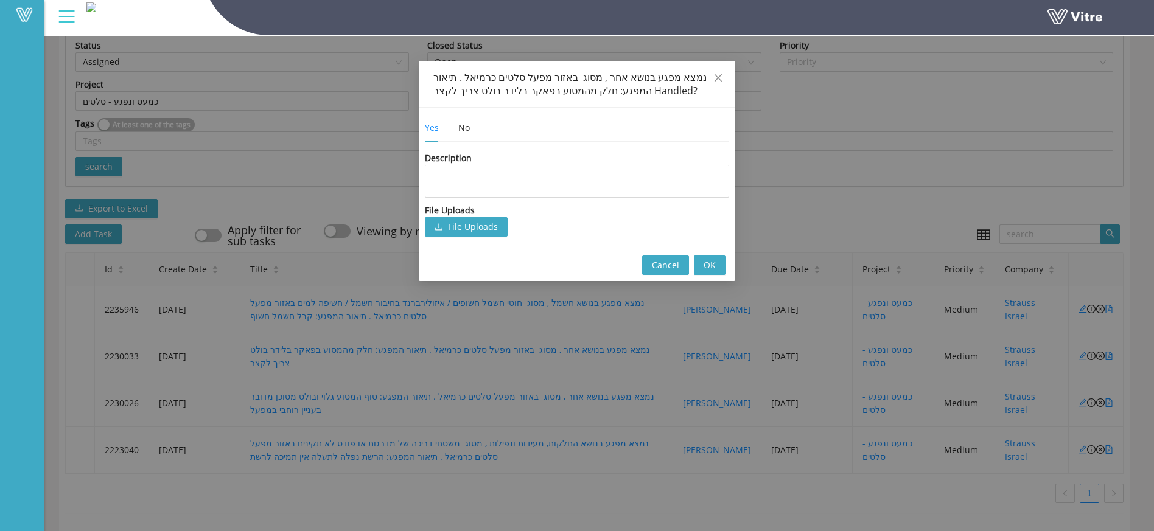
click at [472, 125] on div "Yes No" at bounding box center [457, 128] width 65 height 28
click at [459, 127] on div "No" at bounding box center [464, 127] width 12 height 13
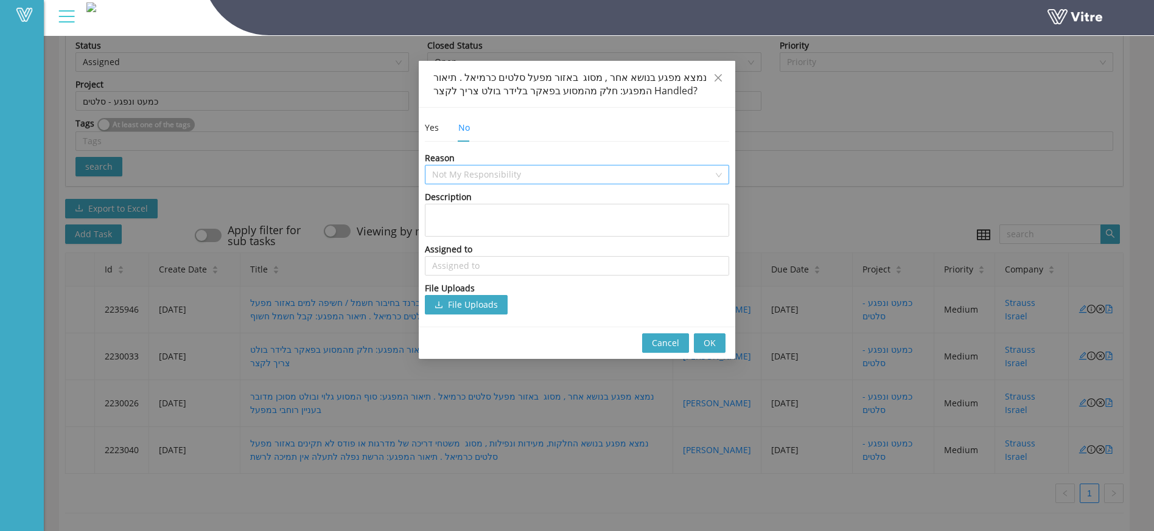
click at [470, 174] on span "Not My Responsibility" at bounding box center [577, 175] width 290 height 18
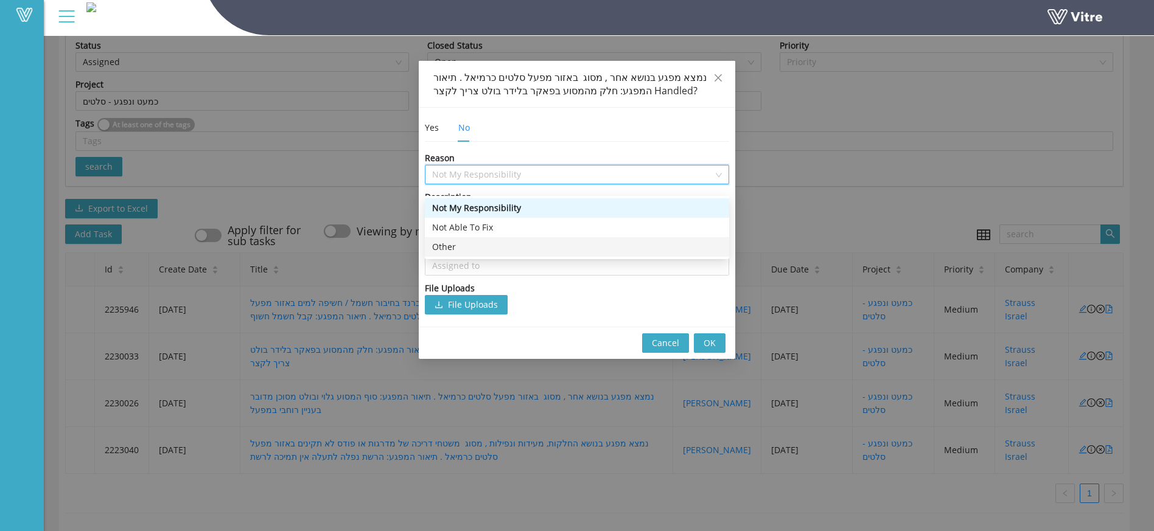
click at [461, 240] on div "Other" at bounding box center [577, 246] width 290 height 13
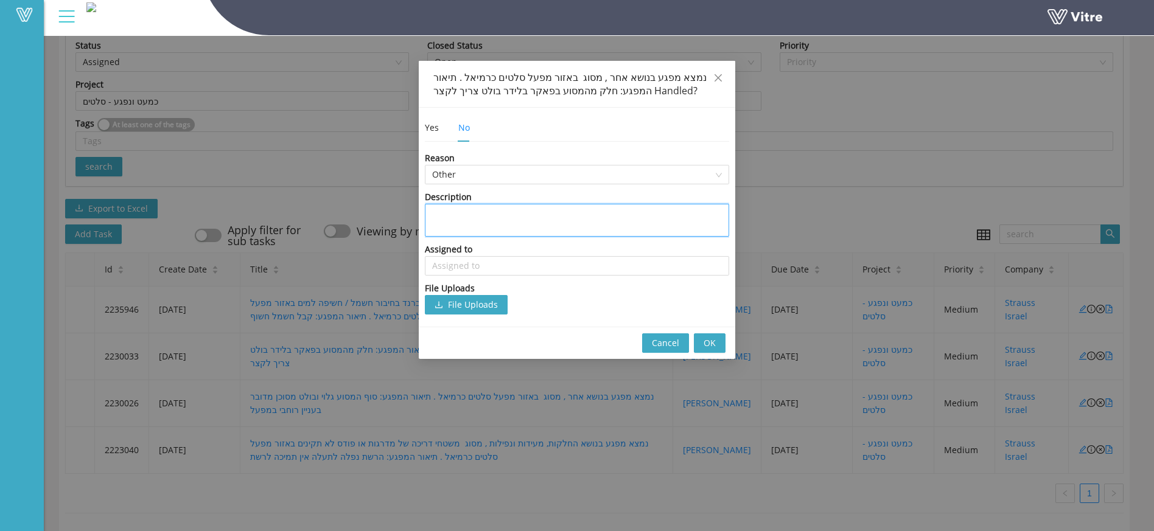
click at [525, 216] on textarea at bounding box center [577, 220] width 304 height 33
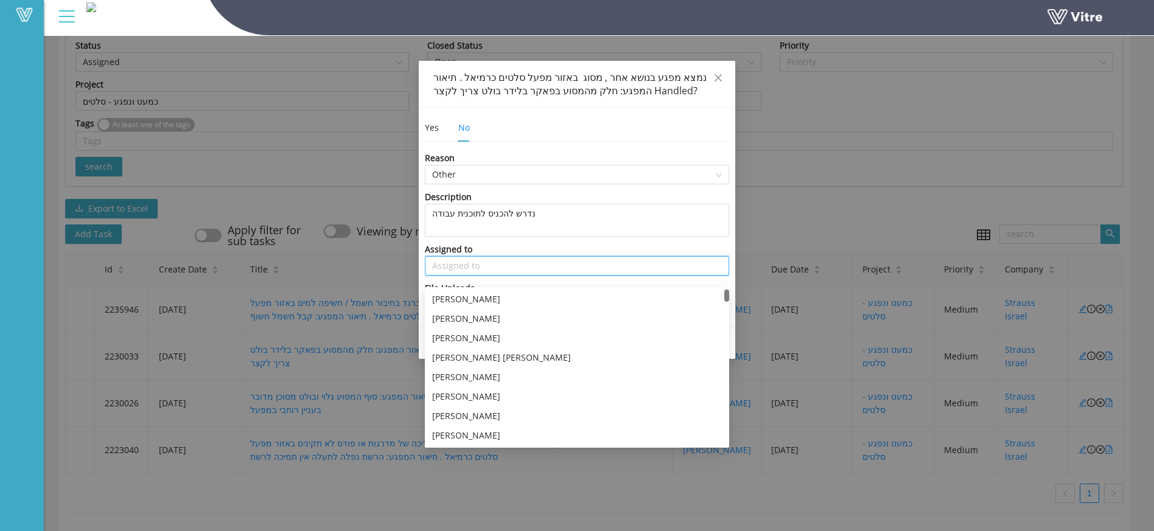
click at [470, 264] on input "search" at bounding box center [577, 266] width 290 height 18
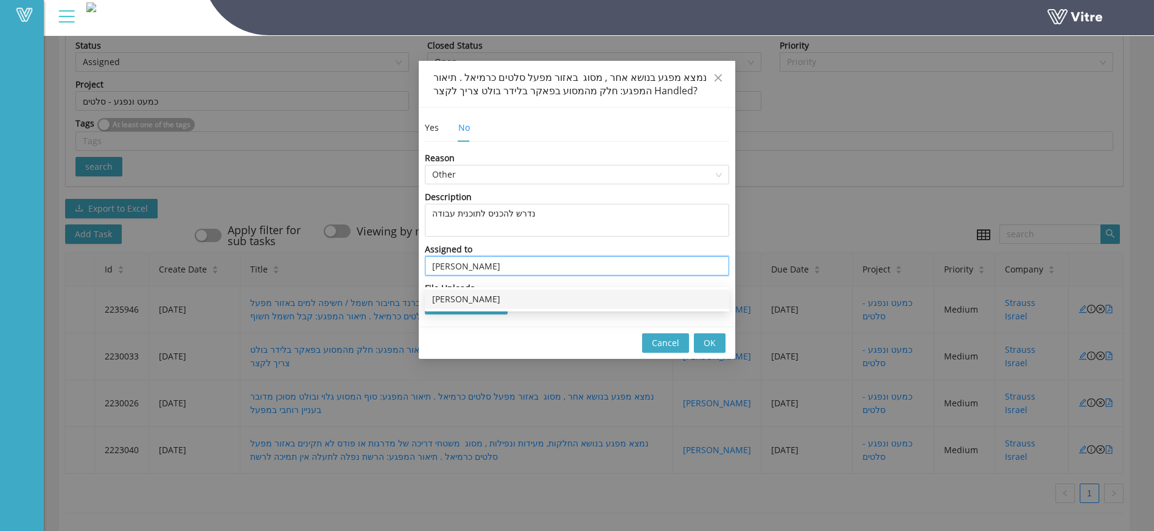
click at [453, 293] on div "[PERSON_NAME]" at bounding box center [577, 299] width 290 height 13
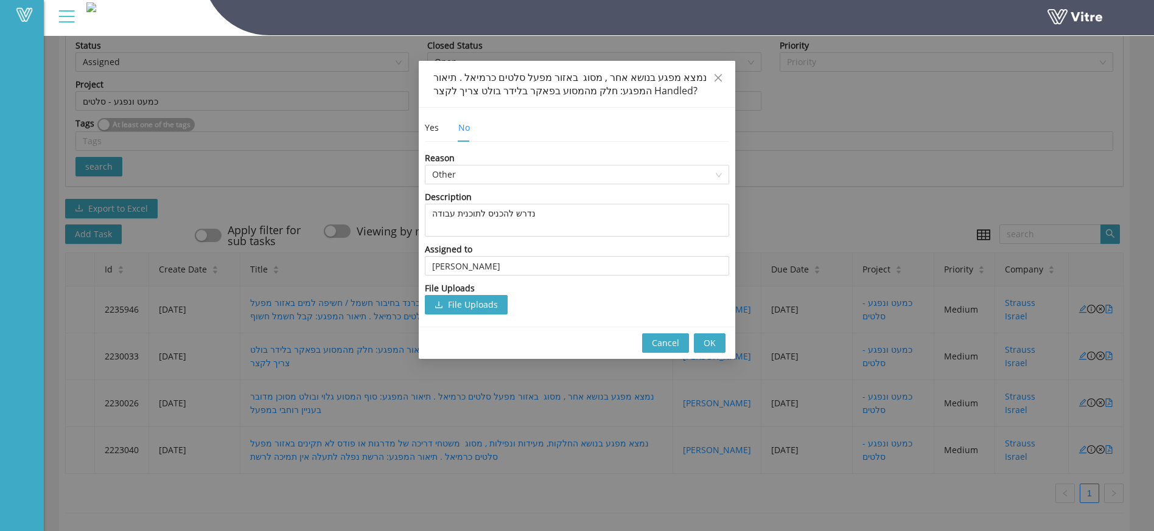
click at [708, 344] on span "OK" at bounding box center [710, 343] width 12 height 13
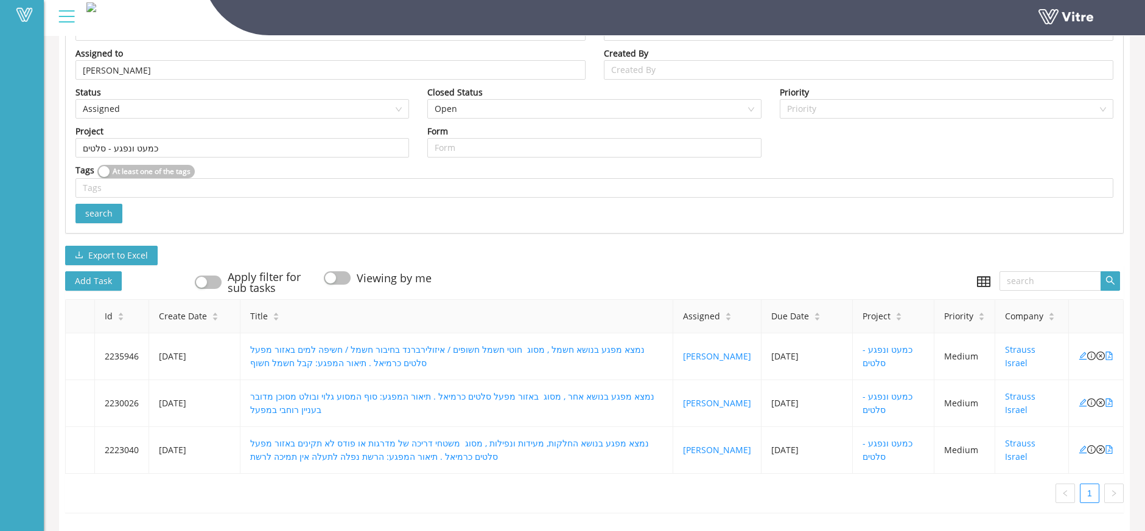
scroll to position [180, 0]
click at [1108, 399] on icon "file-pdf" at bounding box center [1109, 403] width 9 height 9
click at [1100, 399] on icon "close-circle" at bounding box center [1100, 403] width 9 height 9
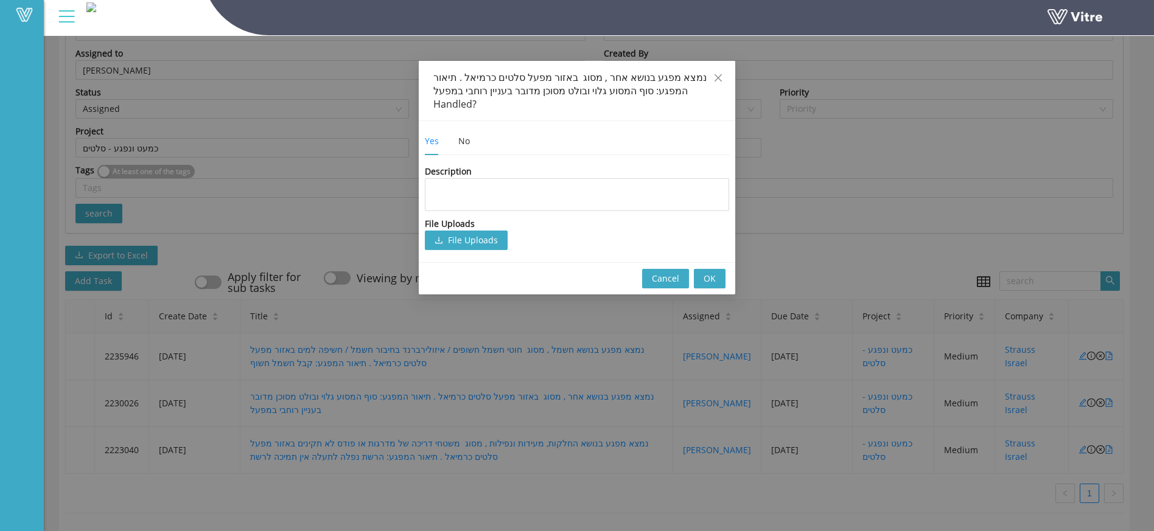
drag, startPoint x: 469, startPoint y: 130, endPoint x: 477, endPoint y: 131, distance: 8.0
click at [477, 131] on div "Yes No" at bounding box center [457, 141] width 65 height 28
click at [463, 134] on div "No" at bounding box center [464, 140] width 12 height 13
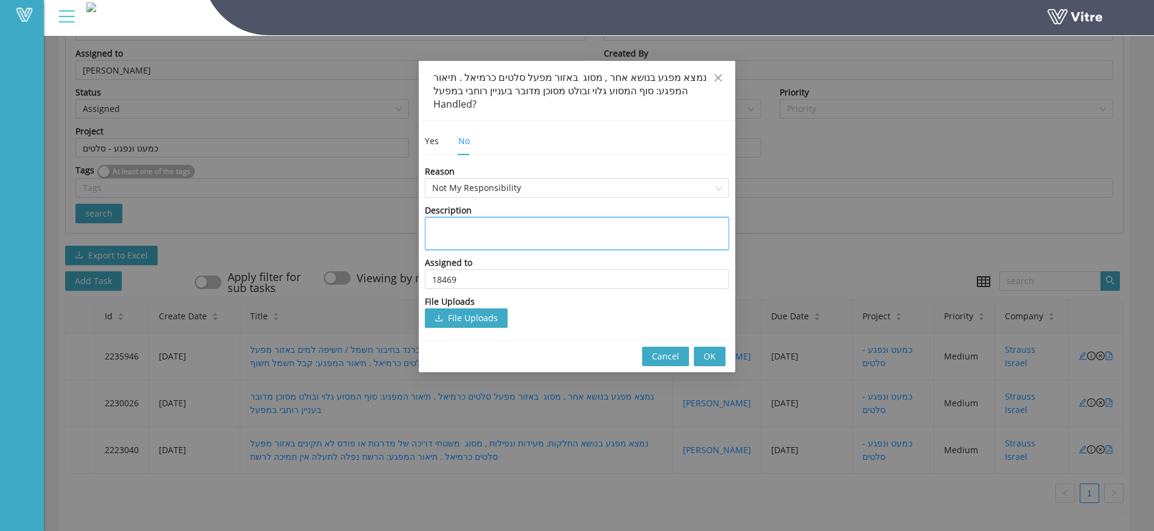
click at [482, 217] on textarea at bounding box center [577, 233] width 304 height 33
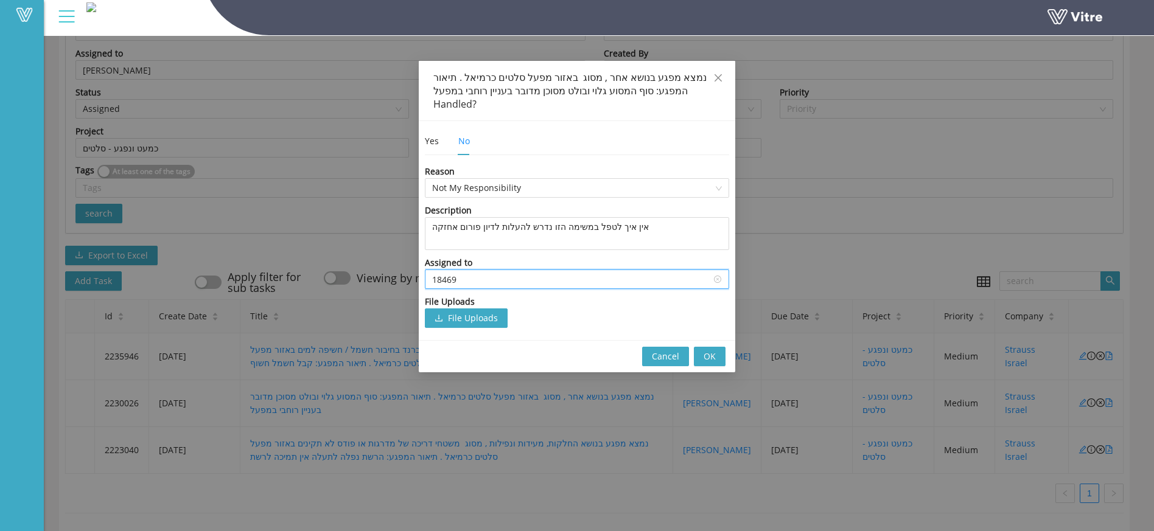
click at [459, 270] on input "18469" at bounding box center [577, 279] width 290 height 18
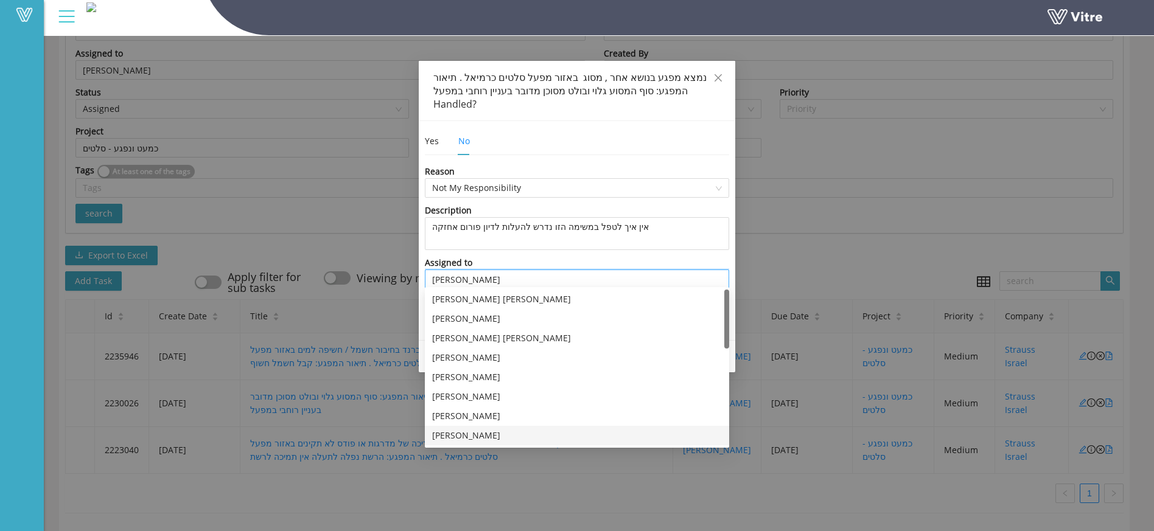
click at [461, 429] on div "[PERSON_NAME]" at bounding box center [577, 435] width 290 height 13
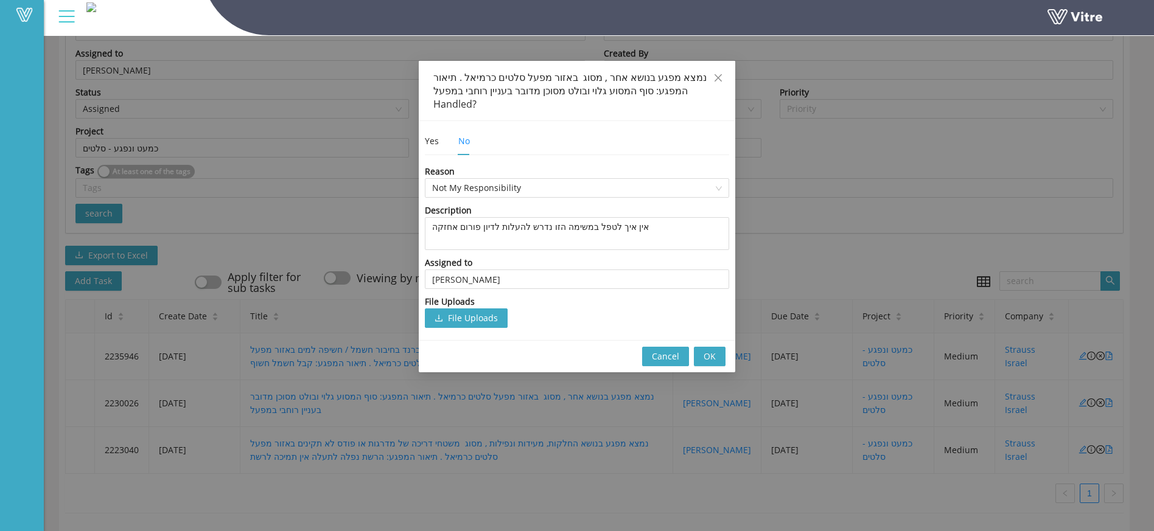
click at [711, 350] on span "OK" at bounding box center [710, 356] width 12 height 13
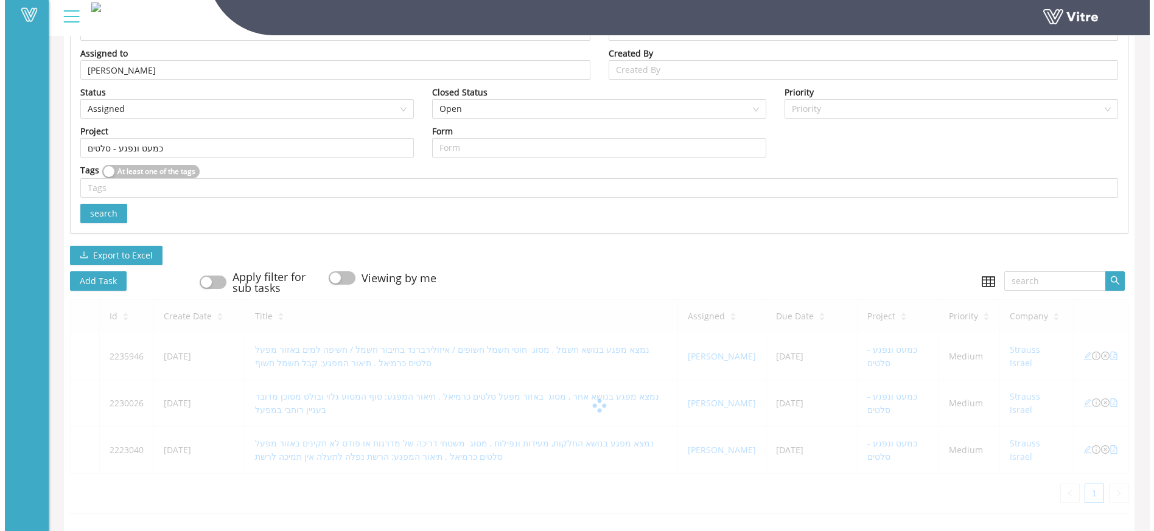
scroll to position [133, 0]
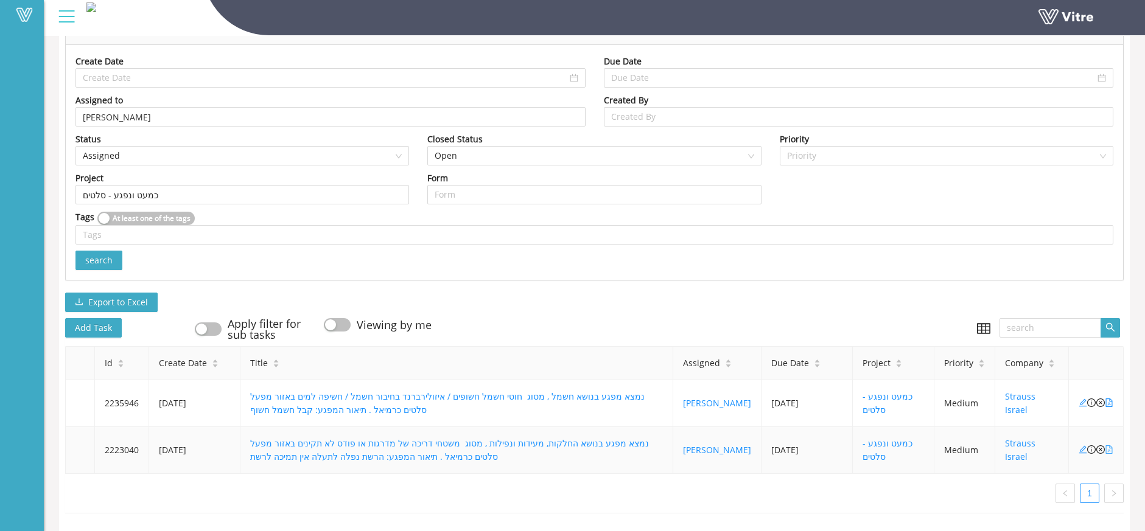
click at [1109, 445] on icon "file-pdf" at bounding box center [1109, 449] width 9 height 9
click at [1098, 445] on icon "close-circle" at bounding box center [1100, 449] width 9 height 9
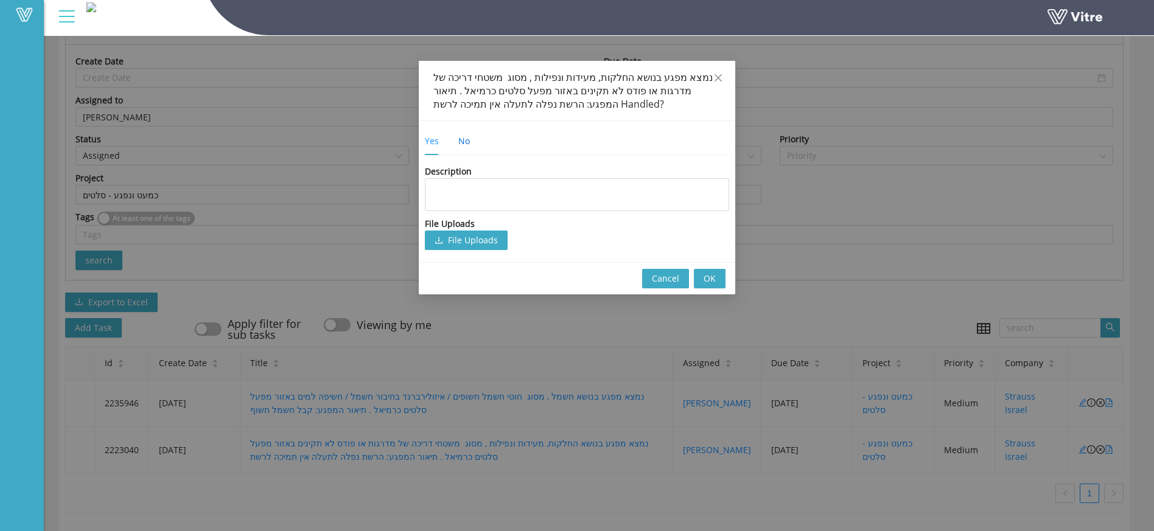
click at [464, 139] on div "No" at bounding box center [464, 140] width 12 height 13
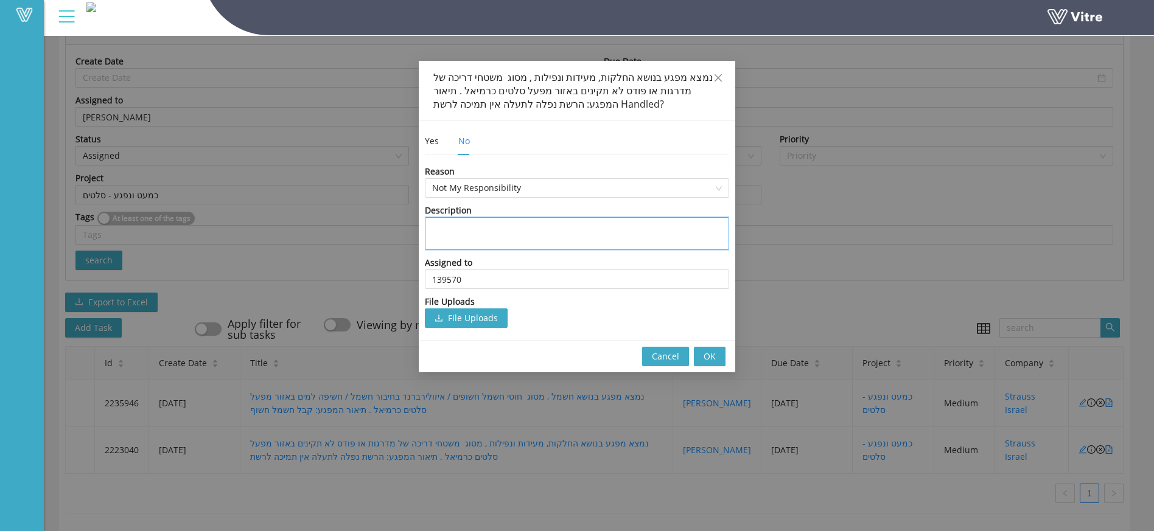
click at [480, 235] on textarea at bounding box center [577, 233] width 304 height 33
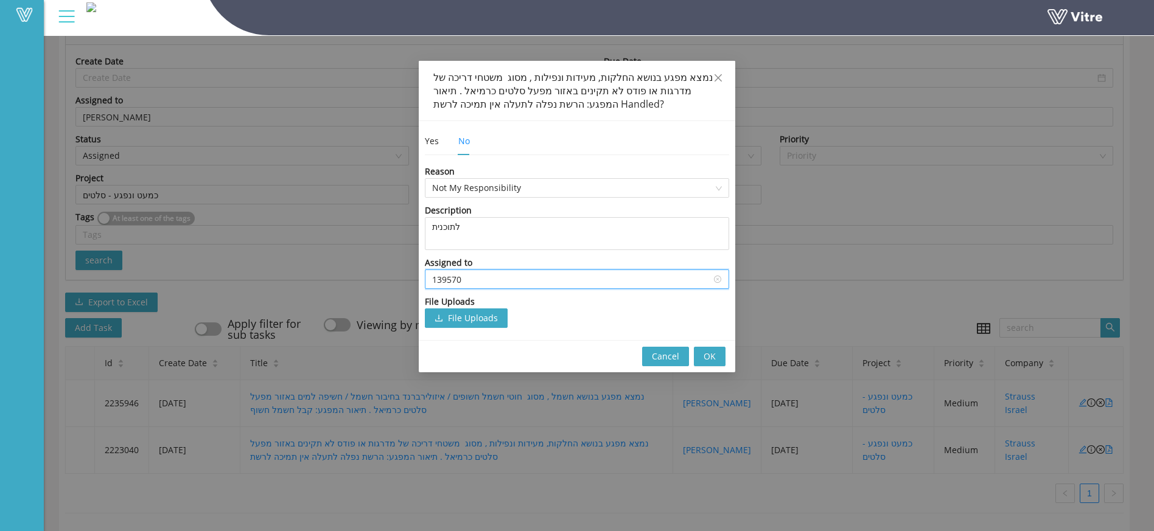
click at [452, 284] on input "139570" at bounding box center [577, 279] width 290 height 18
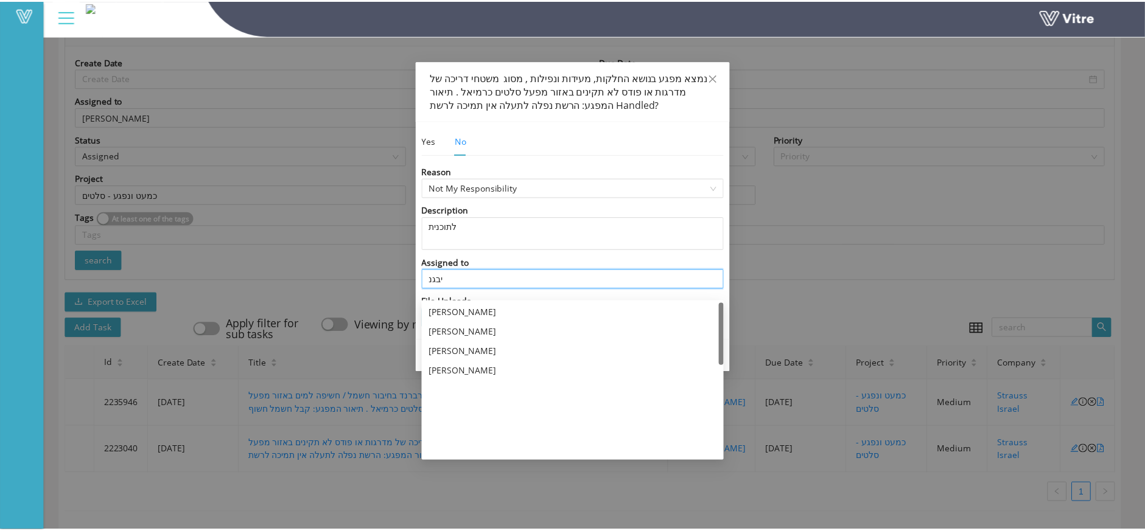
scroll to position [0, 0]
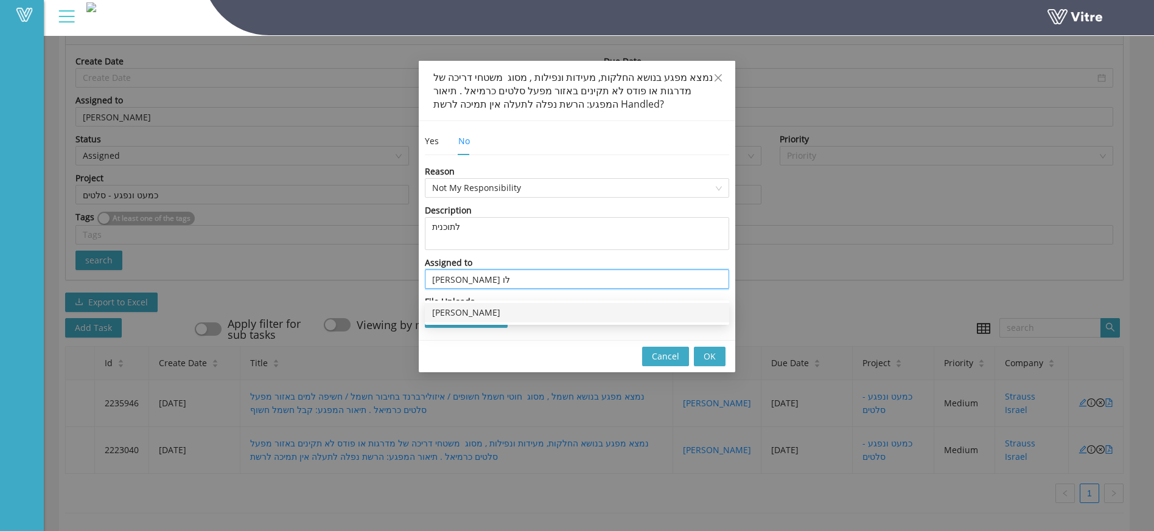
click at [449, 306] on div "[PERSON_NAME]" at bounding box center [577, 312] width 290 height 13
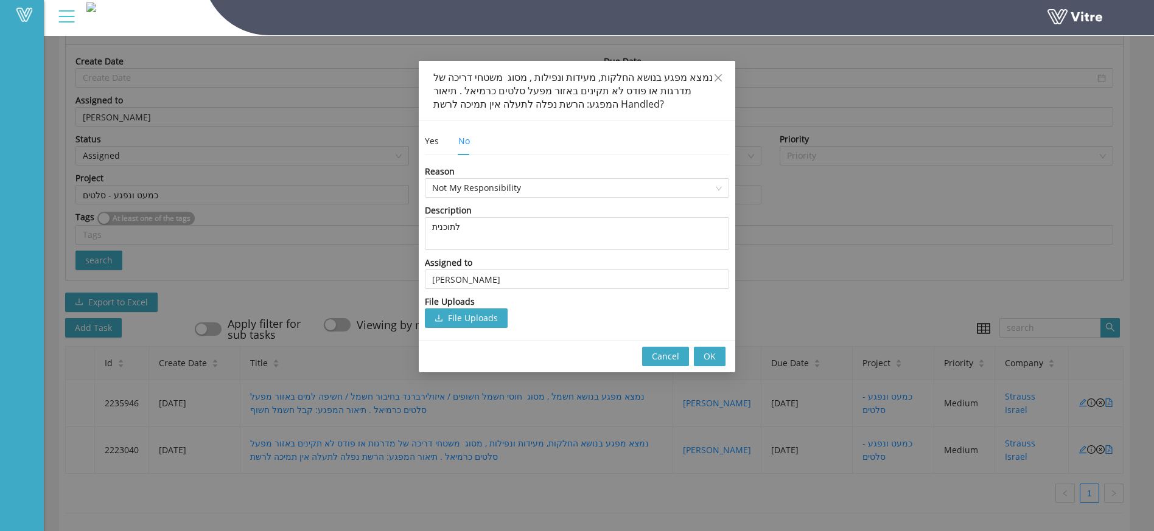
click at [704, 361] on span "OK" at bounding box center [710, 356] width 12 height 13
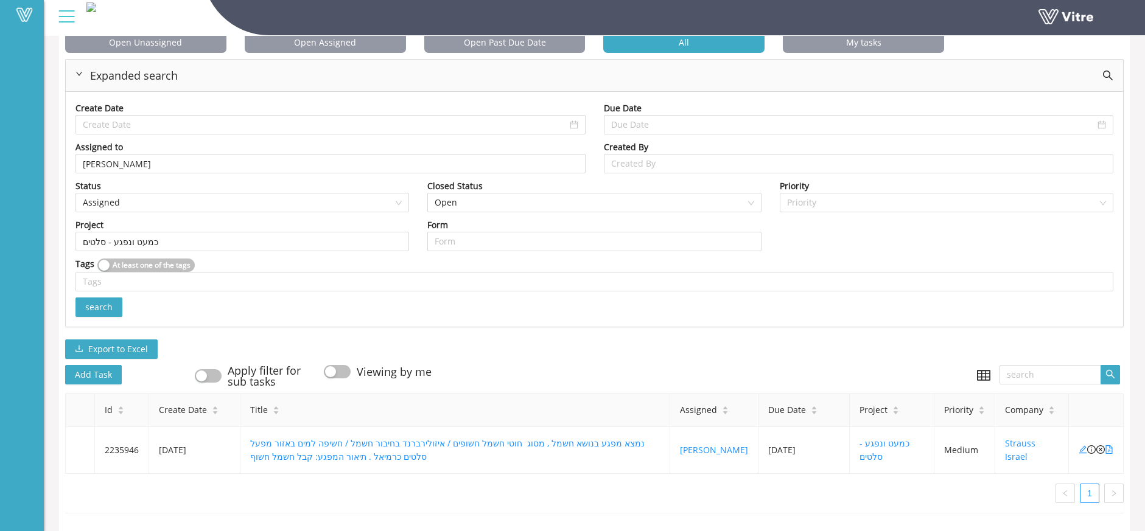
scroll to position [86, 0]
